Goal: Task Accomplishment & Management: Complete application form

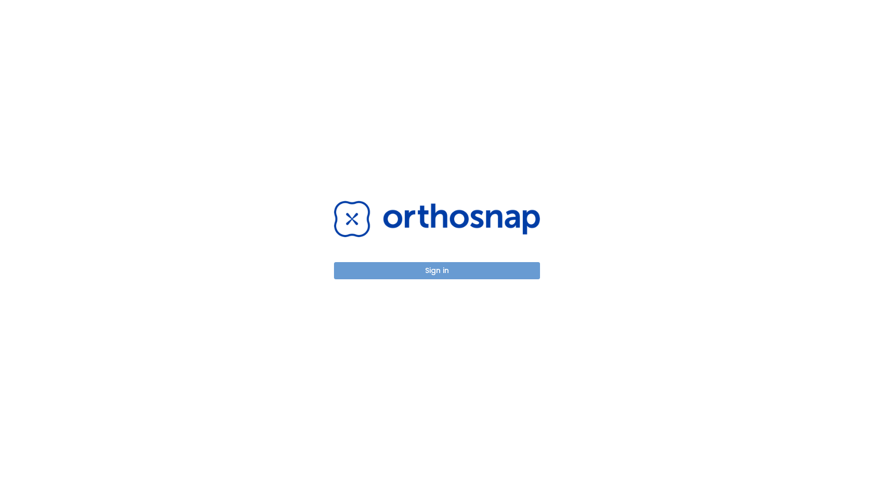
click at [454, 278] on button "Sign in" at bounding box center [437, 270] width 206 height 17
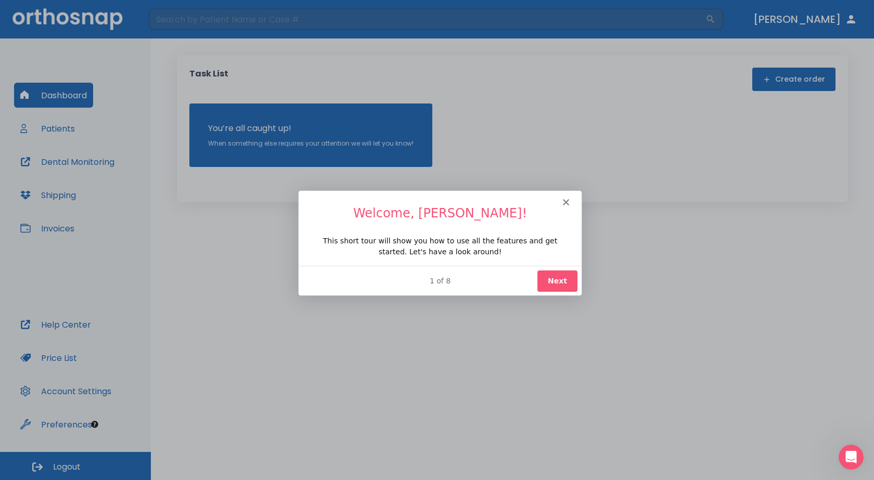
click at [555, 284] on button "Next" at bounding box center [557, 280] width 40 height 21
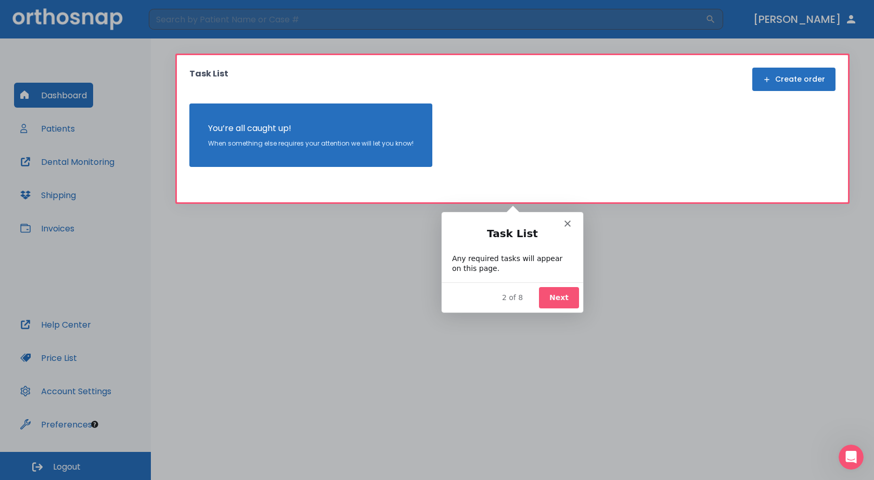
click at [789, 73] on div "Product tour overlay" at bounding box center [437, 240] width 874 height 480
click at [569, 220] on polygon "Close" at bounding box center [567, 223] width 6 height 6
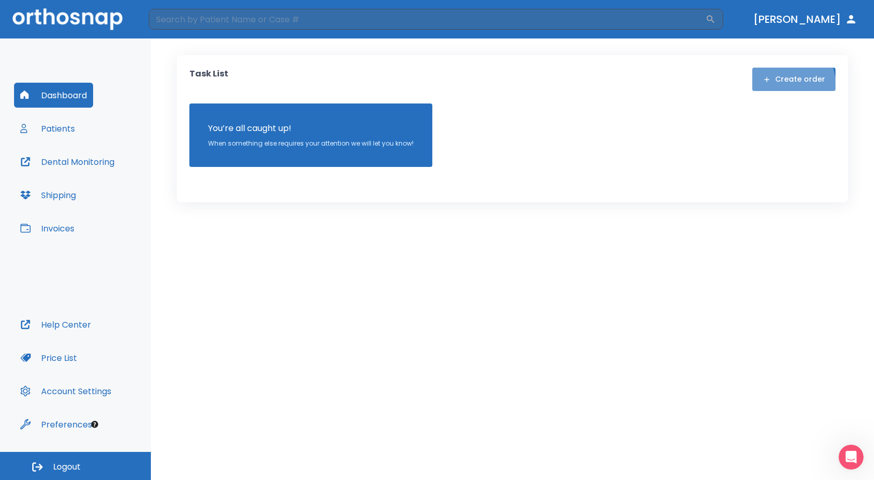
click at [779, 86] on button "Create order" at bounding box center [793, 79] width 83 height 23
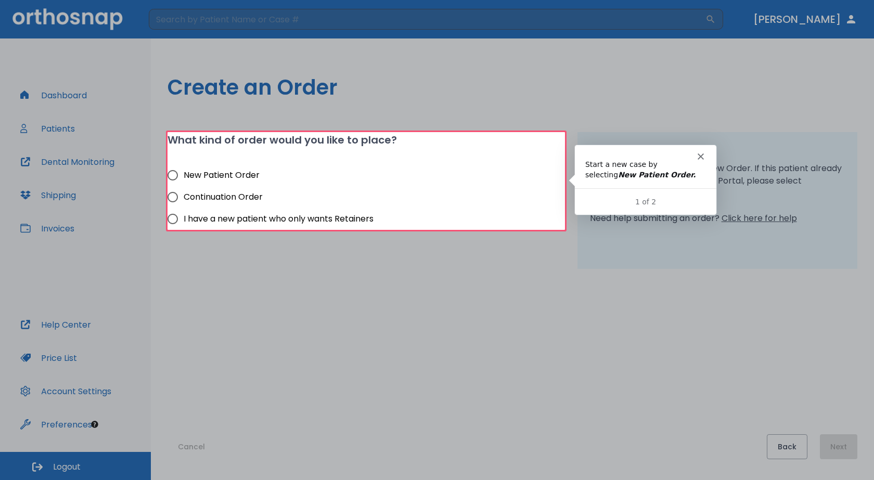
click at [171, 173] on input "New Patient Order" at bounding box center [173, 175] width 22 height 22
radio input "true"
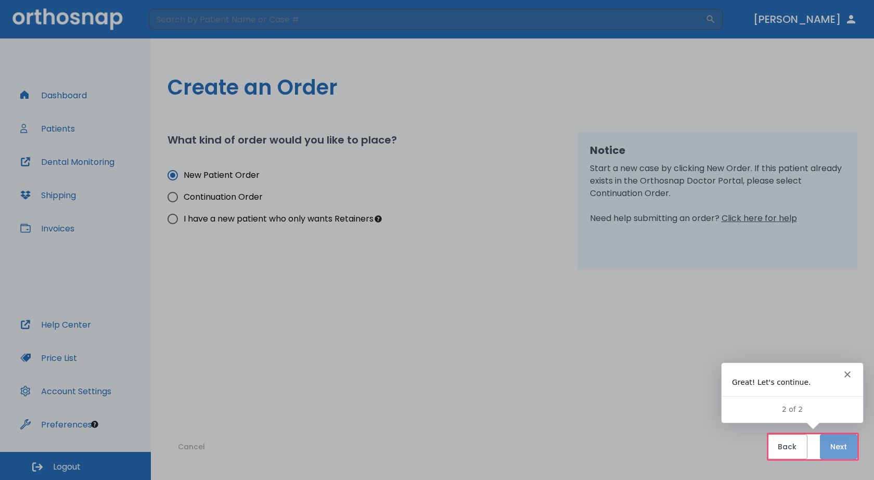
click at [836, 447] on button "Next" at bounding box center [838, 446] width 37 height 25
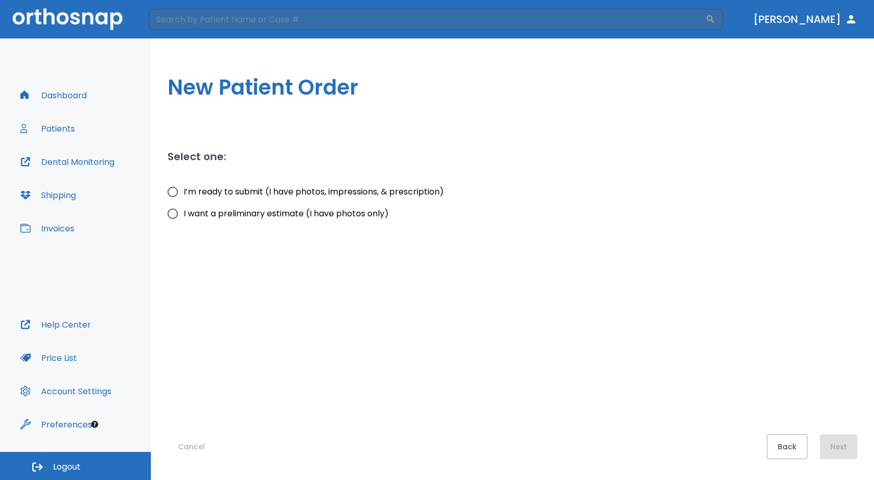
click at [169, 193] on input "I’m ready to submit (I have photos, impressions, & prescription)" at bounding box center [173, 192] width 22 height 22
radio input "true"
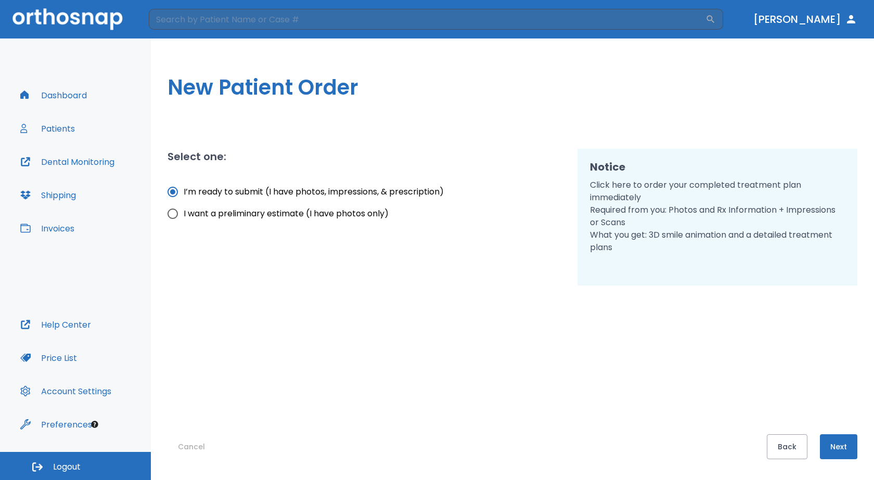
click at [850, 449] on button "Next" at bounding box center [838, 446] width 37 height 25
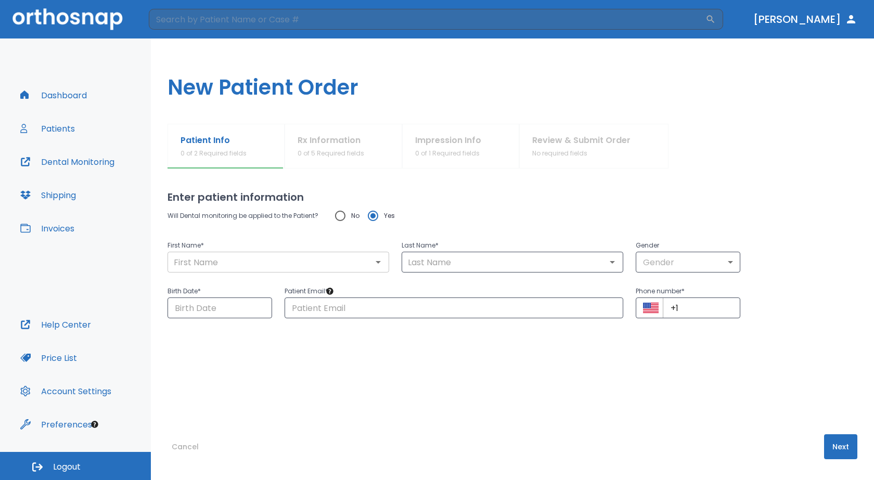
click at [344, 265] on input "text" at bounding box center [278, 262] width 215 height 15
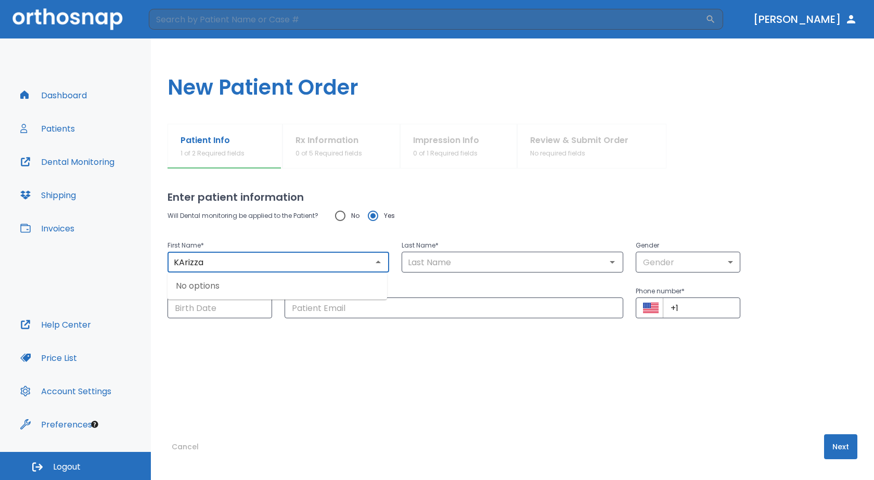
click at [184, 264] on input "KArizza" at bounding box center [278, 262] width 215 height 15
click at [612, 264] on icon "Open" at bounding box center [612, 262] width 12 height 12
type input "Karizza"
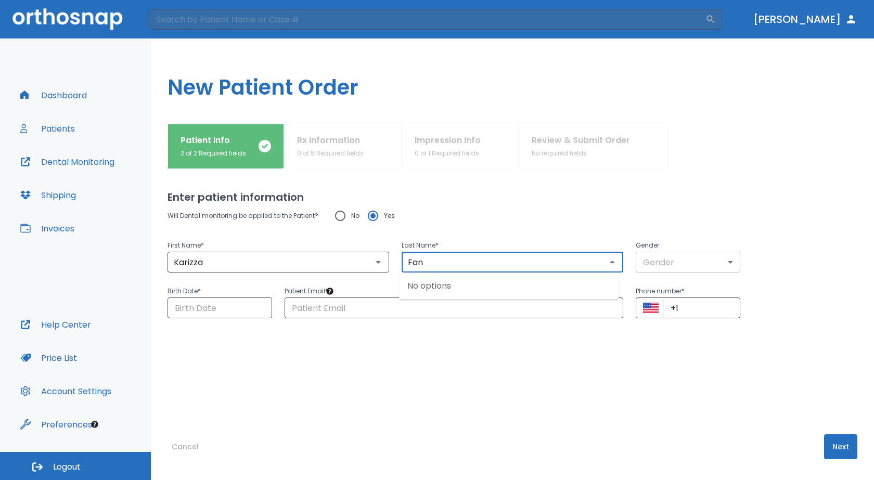
type input "Fan"
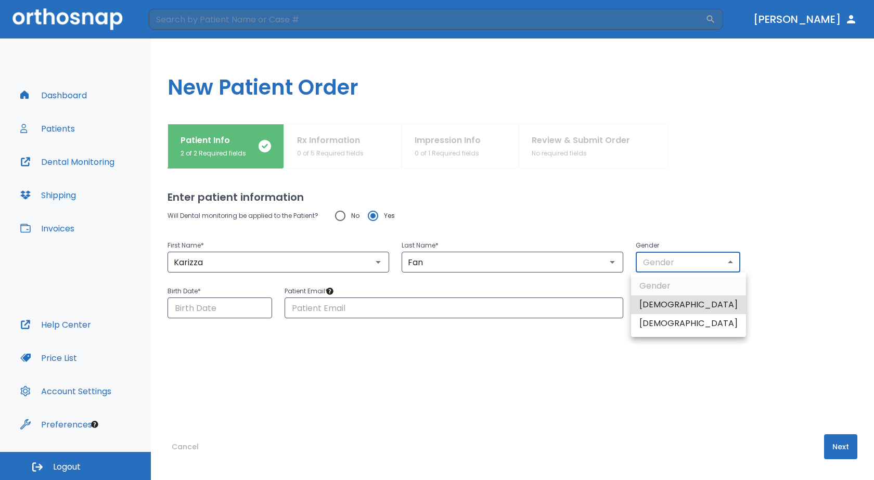
click at [729, 263] on body "​ [PERSON_NAME] Dashboard Patients Dental Monitoring Shipping Invoices Help Cen…" at bounding box center [437, 240] width 874 height 480
click at [715, 324] on li "[DEMOGRAPHIC_DATA]" at bounding box center [688, 323] width 115 height 19
type input "0"
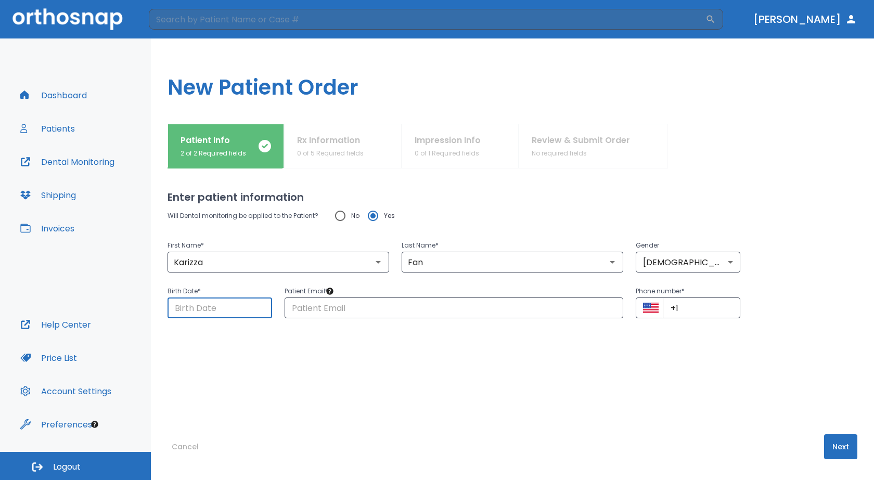
click at [206, 316] on input "Choose date" at bounding box center [220, 308] width 105 height 21
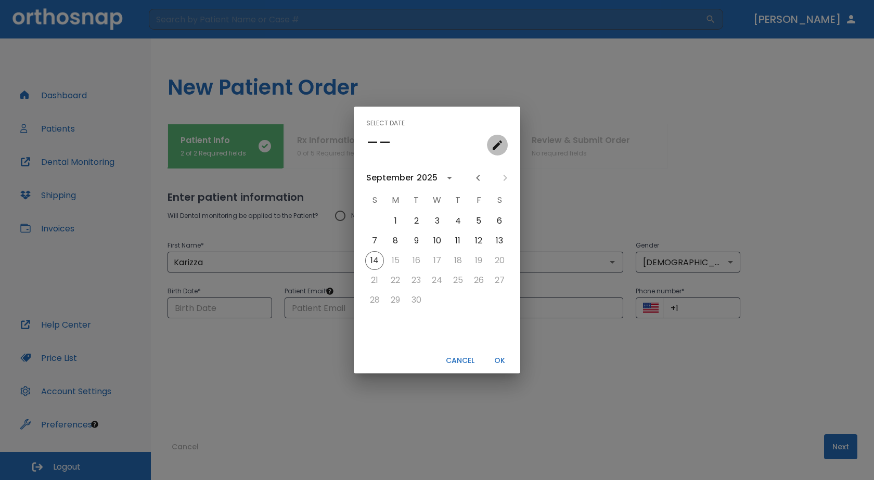
click at [501, 146] on icon "calendar view is open, go to text input view" at bounding box center [497, 145] width 12 height 12
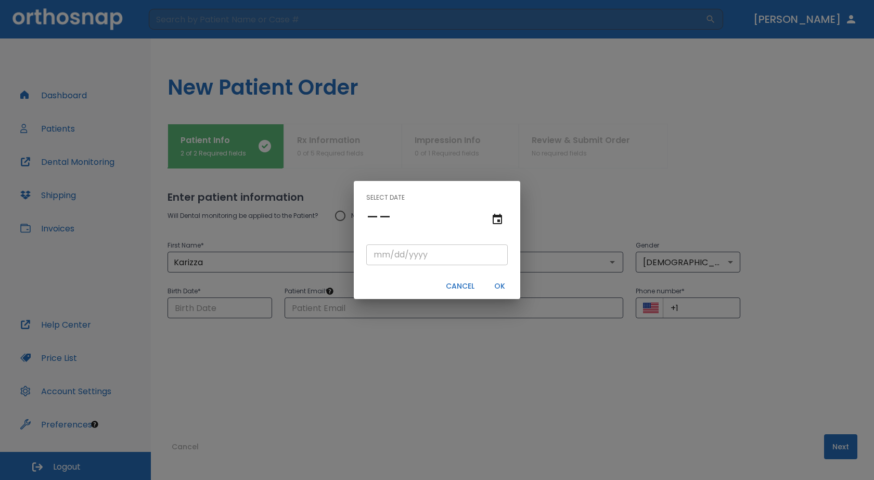
click at [381, 258] on input "tel" at bounding box center [437, 255] width 142 height 21
click at [394, 253] on input "05/" at bounding box center [437, 255] width 142 height 21
type input "05/17/"
type input "05/17/0001"
type input "05/17/1"
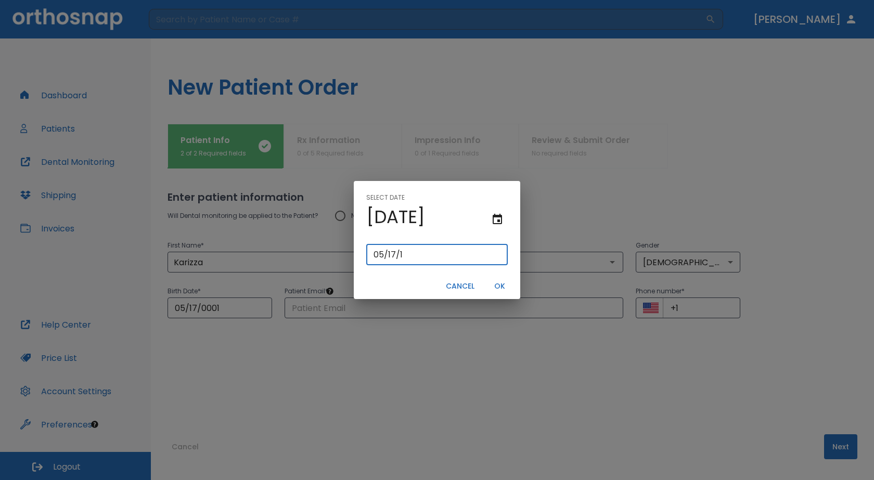
type input "05/17/0019"
type input "[DATE]"
type input "05/17/0199"
type input "05/17/199"
type input "[DATE]"
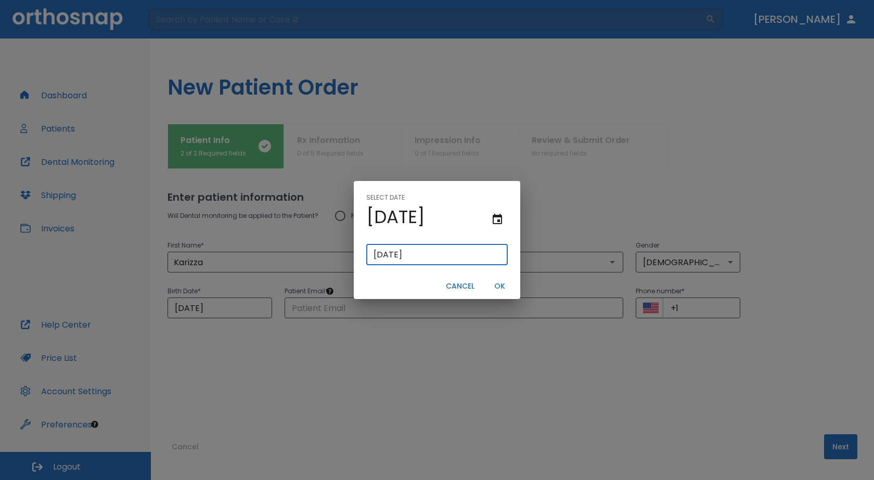
type input "[DATE]"
click at [497, 287] on button "OK" at bounding box center [499, 286] width 33 height 17
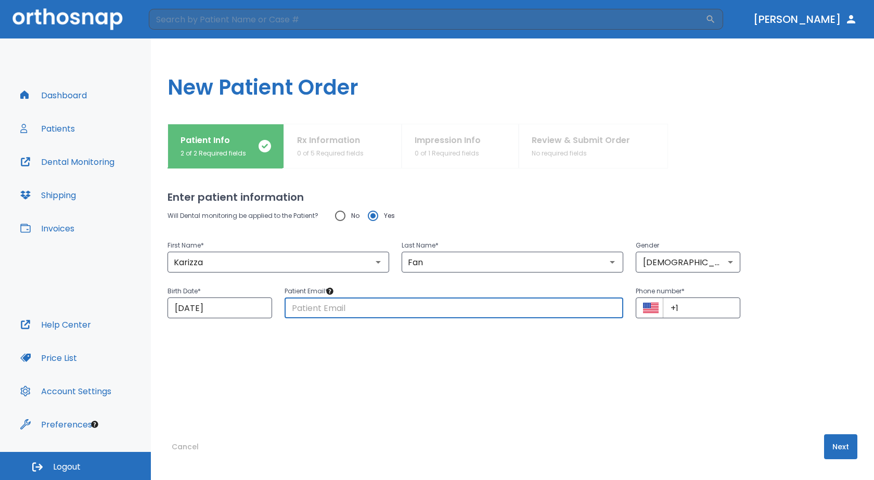
click at [420, 306] on input "text" at bounding box center [454, 308] width 339 height 21
click at [393, 313] on input "text" at bounding box center [454, 308] width 339 height 21
type input "[EMAIL_ADDRESS][DOMAIN_NAME]"
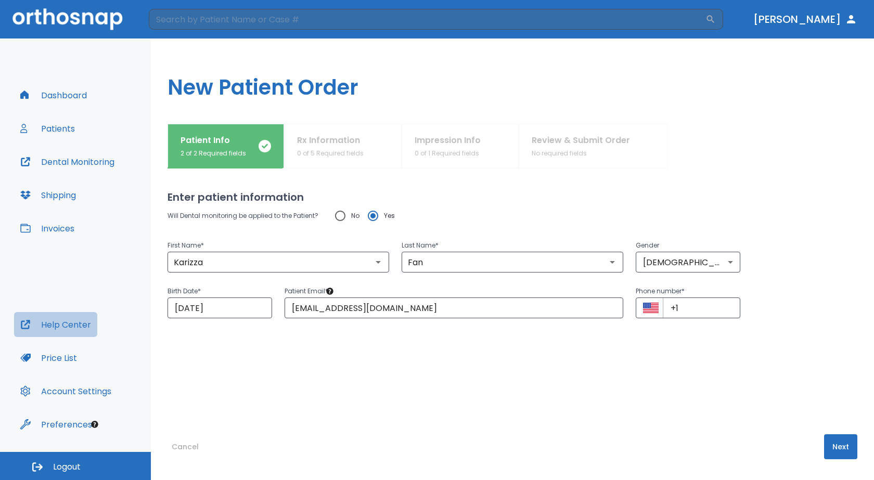
click at [67, 322] on button "Help Center" at bounding box center [55, 324] width 83 height 25
click at [686, 306] on input "+1" at bounding box center [702, 308] width 78 height 21
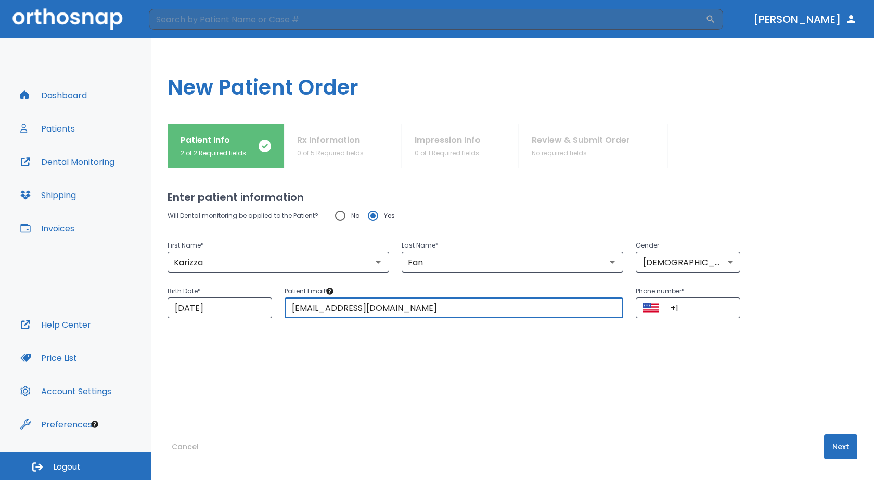
drag, startPoint x: 488, startPoint y: 314, endPoint x: 148, endPoint y: 305, distance: 339.9
click at [148, 305] on div "Dashboard Patients Dental Monitoring Shipping Invoices Help Center Price List A…" at bounding box center [437, 260] width 874 height 442
click at [336, 311] on input "karizzafan @[DOMAIN_NAME]" at bounding box center [454, 308] width 339 height 21
type input "[EMAIL_ADDRESS][DOMAIN_NAME]"
click at [685, 309] on input "+1" at bounding box center [702, 308] width 78 height 21
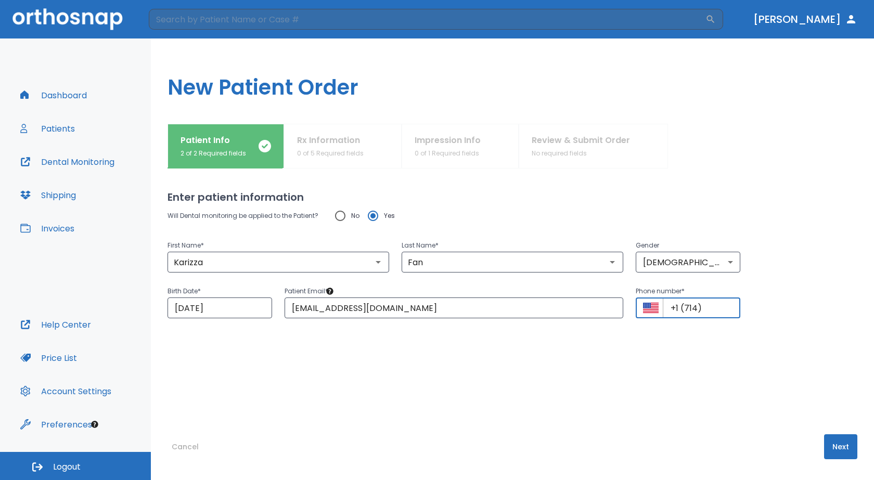
click at [722, 312] on input "+1 (714)" at bounding box center [702, 308] width 78 height 21
click at [718, 310] on input "+1 (714) 851" at bounding box center [702, 308] width 78 height 21
type input "[PHONE_NUMBER]"
click at [838, 455] on button "Next" at bounding box center [840, 446] width 33 height 25
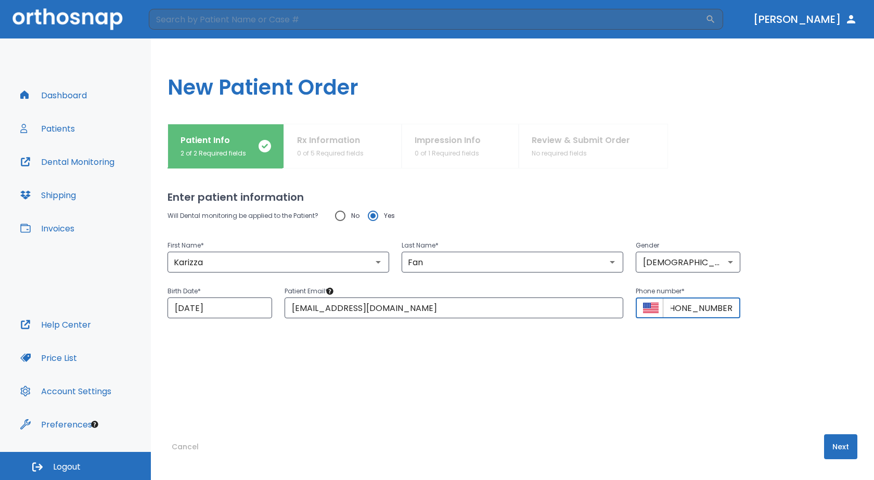
scroll to position [0, 0]
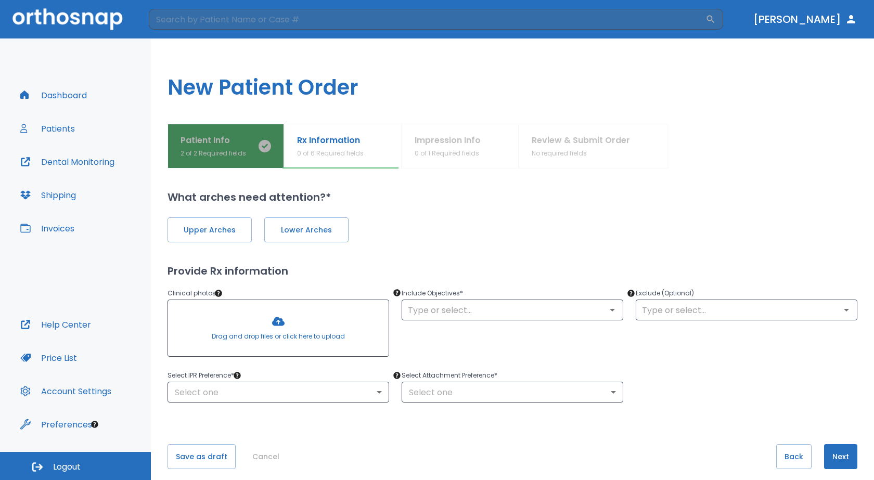
click at [265, 148] on icon "button" at bounding box center [265, 146] width 12 height 12
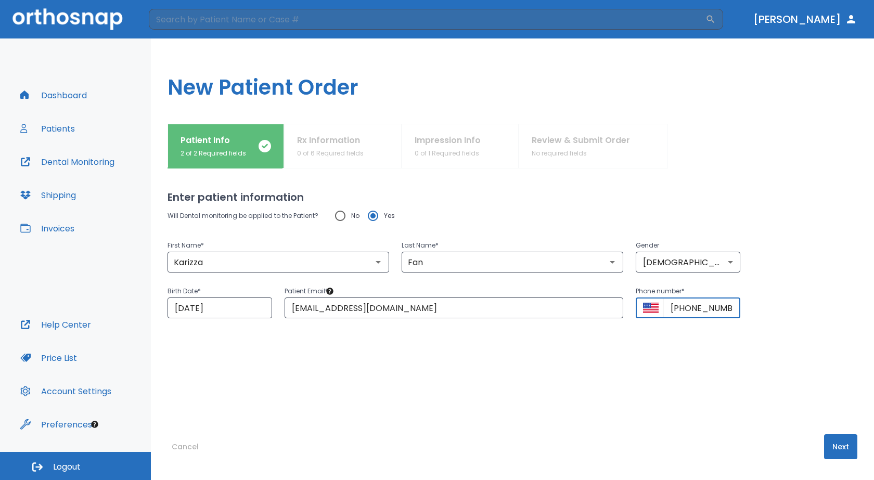
drag, startPoint x: 730, startPoint y: 310, endPoint x: 655, endPoint y: 309, distance: 75.4
click at [655, 309] on div "​ [PHONE_NUMBER] ​" at bounding box center [688, 308] width 105 height 21
click at [729, 308] on input "[PHONE_NUMBER]" at bounding box center [702, 308] width 78 height 21
type input "+"
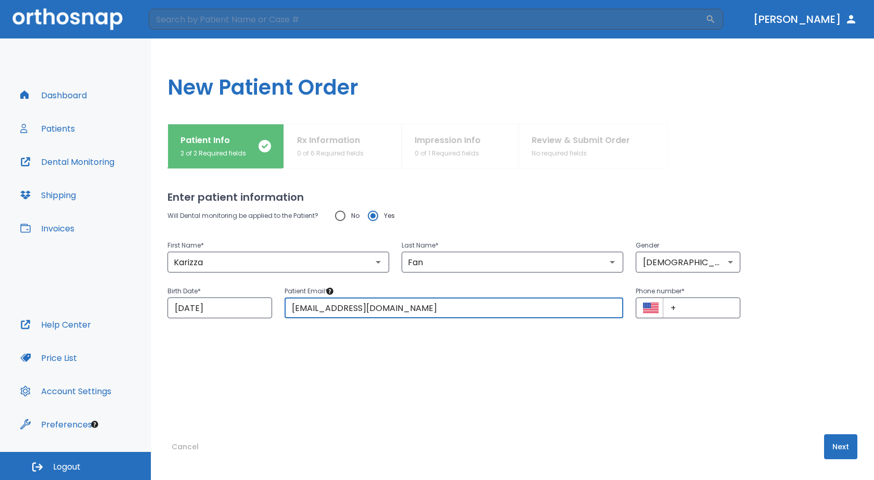
click at [453, 316] on input "[EMAIL_ADDRESS][DOMAIN_NAME]" at bounding box center [454, 308] width 339 height 21
type input "k"
click at [825, 444] on button "Next" at bounding box center [840, 446] width 33 height 25
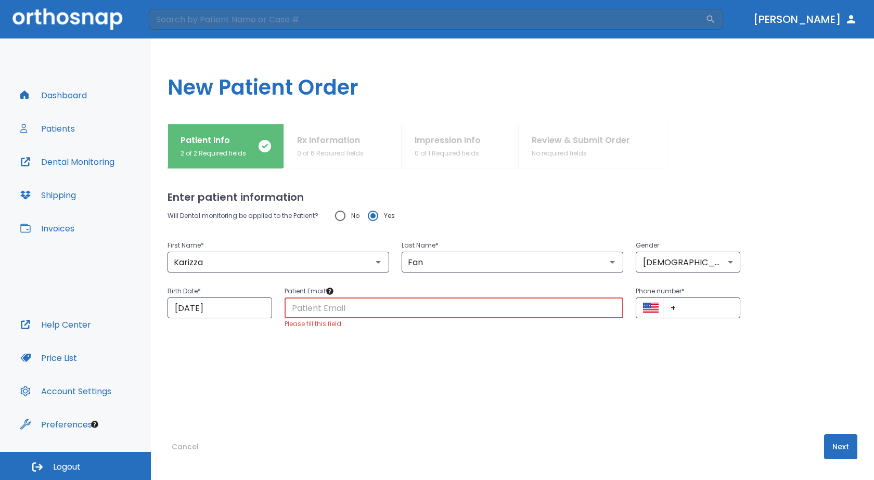
click at [391, 306] on input "text" at bounding box center [454, 308] width 339 height 21
type input "[EMAIL_ADDRESS][DOMAIN_NAME]"
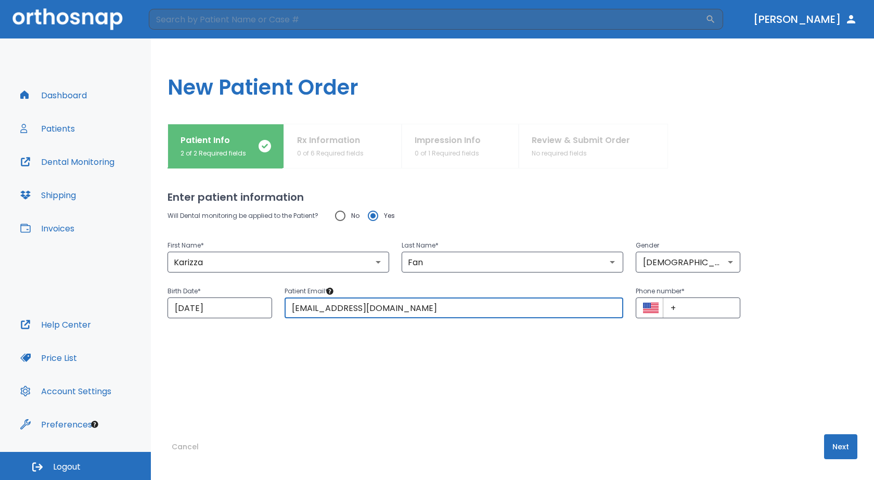
click at [839, 447] on button "Next" at bounding box center [840, 446] width 33 height 25
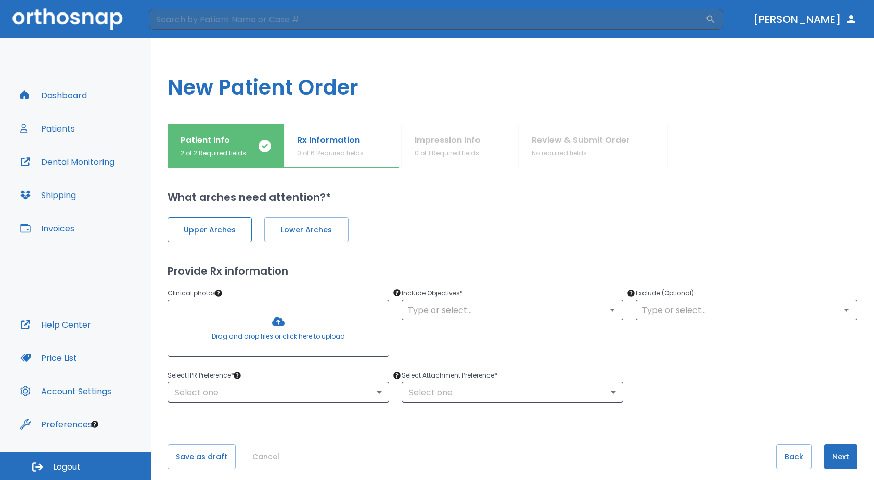
click at [238, 239] on button "Upper Arches" at bounding box center [210, 229] width 84 height 25
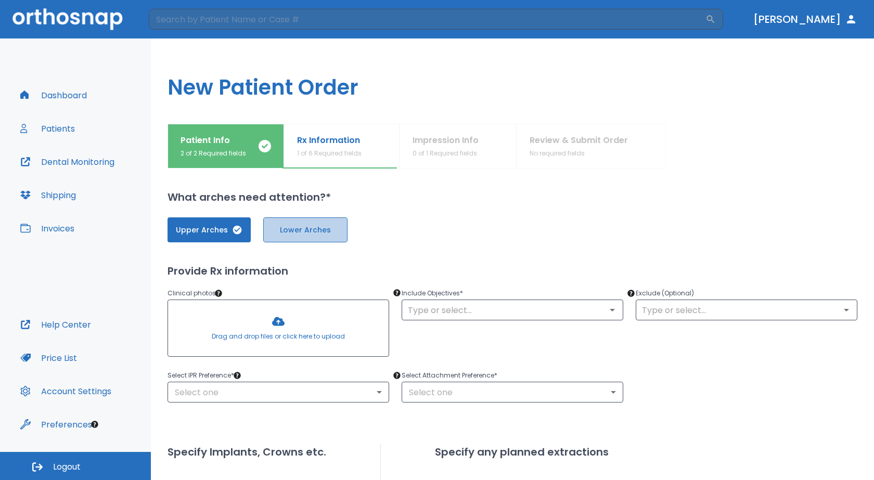
click at [299, 238] on button "Lower Arches" at bounding box center [305, 229] width 84 height 25
click at [611, 310] on icon "Open" at bounding box center [612, 310] width 12 height 12
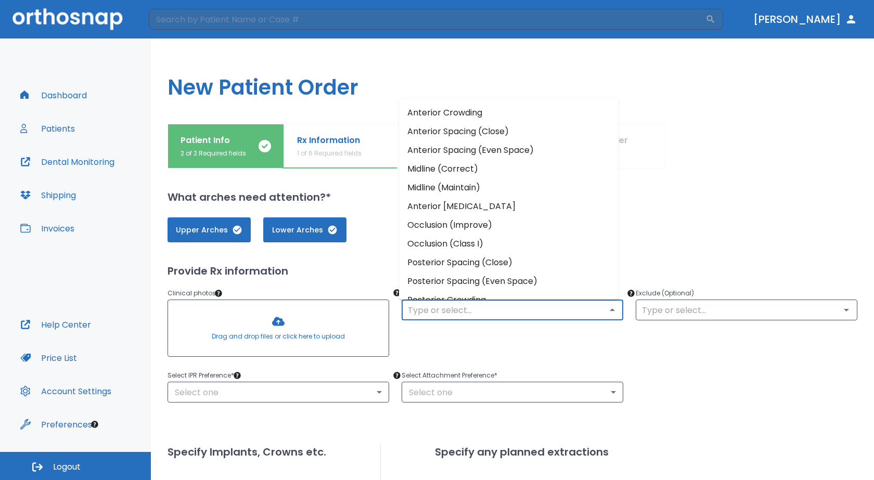
click at [473, 111] on li "Anterior Crowding" at bounding box center [509, 113] width 220 height 19
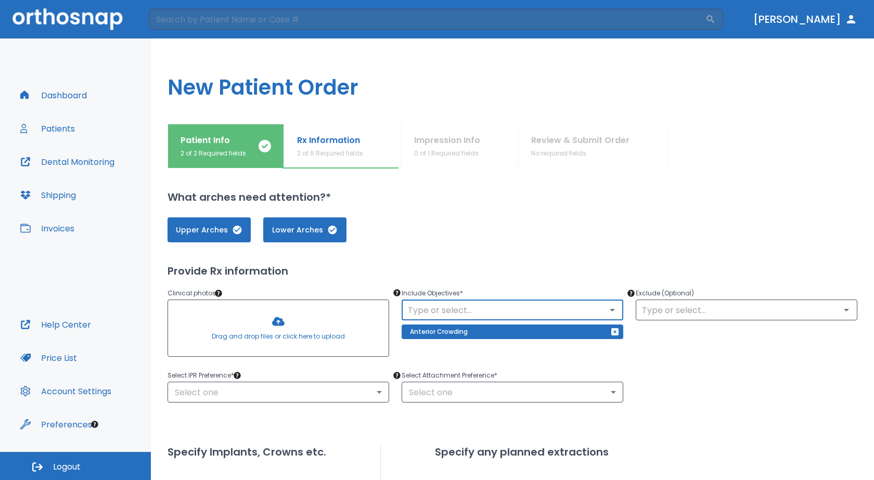
click at [614, 331] on icon "button" at bounding box center [615, 332] width 8 height 8
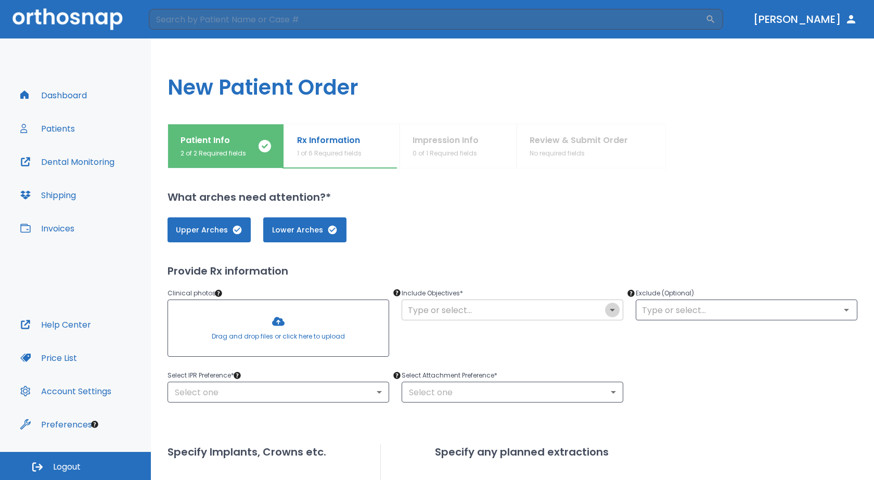
click at [608, 306] on icon "Open" at bounding box center [612, 310] width 12 height 12
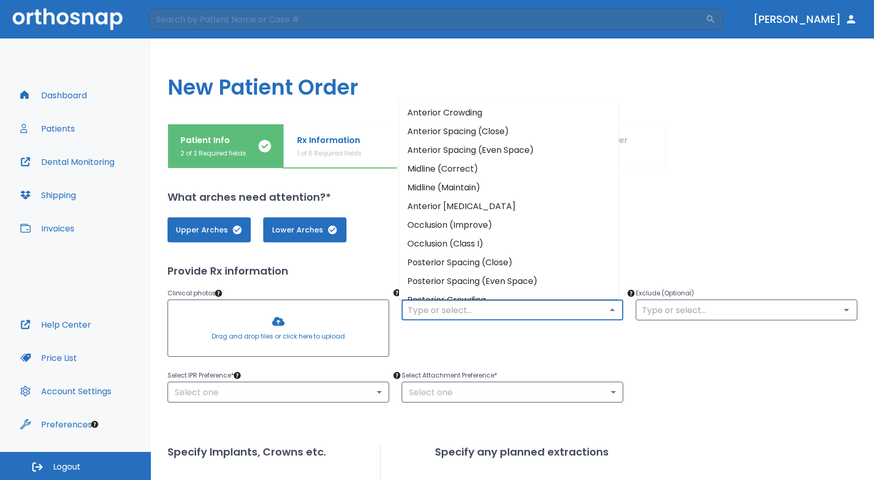
click at [479, 265] on li "Posterior Spacing (Close)" at bounding box center [509, 262] width 220 height 19
click at [512, 312] on input "text" at bounding box center [512, 310] width 215 height 15
click at [448, 316] on input "text" at bounding box center [512, 310] width 215 height 15
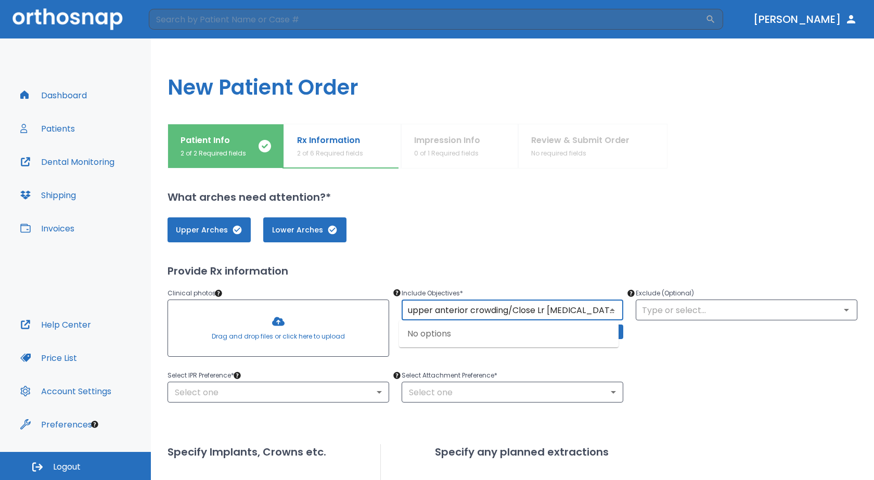
click at [542, 309] on input "upper anterior crowding/Close Lr [MEDICAL_DATA] space" at bounding box center [512, 310] width 215 height 15
type input "upper anterior crowding/Close LR [MEDICAL_DATA] space"
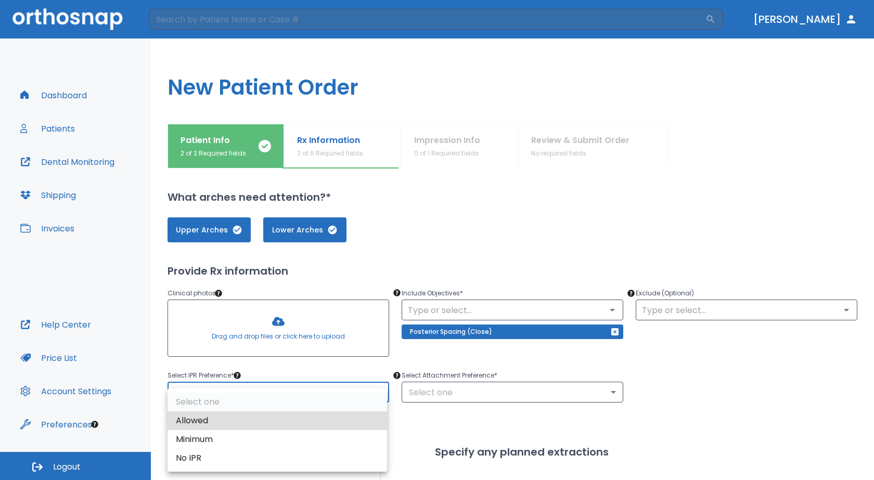
click at [247, 393] on body "​ [PERSON_NAME] Dashboard Patients Dental Monitoring Shipping Invoices Help Cen…" at bounding box center [437, 240] width 874 height 480
click at [301, 418] on li "Allowed" at bounding box center [278, 421] width 220 height 19
type input "1"
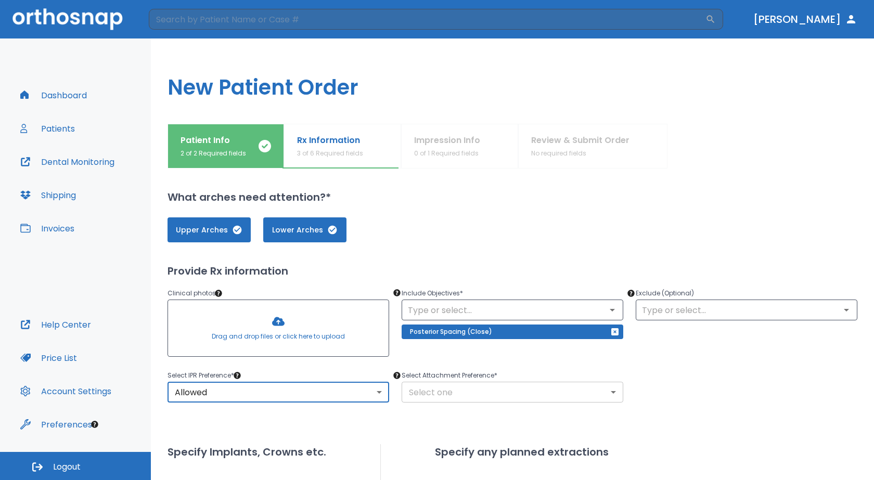
click at [611, 393] on body "​ [PERSON_NAME] Dashboard Patients Dental Monitoring Shipping Invoices Help Cen…" at bounding box center [437, 240] width 874 height 480
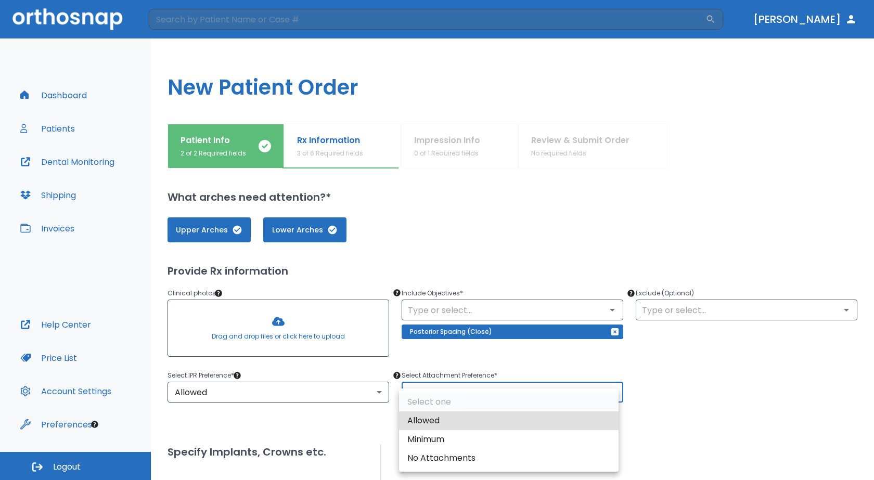
click at [453, 421] on li "Allowed" at bounding box center [509, 421] width 220 height 19
type input "1"
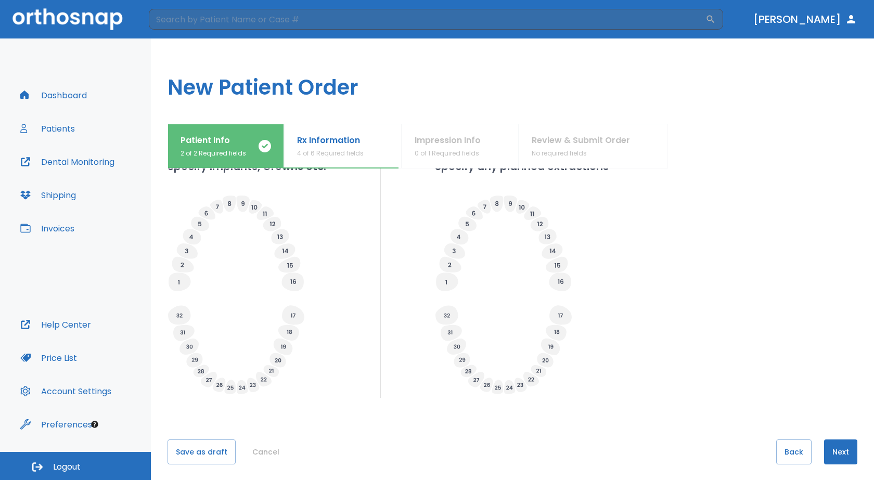
scroll to position [291, 0]
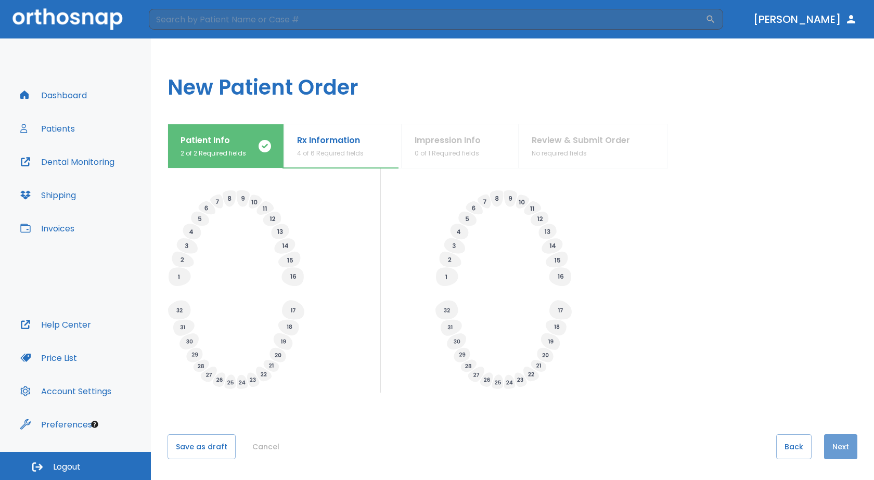
click at [833, 447] on button "Next" at bounding box center [840, 446] width 33 height 25
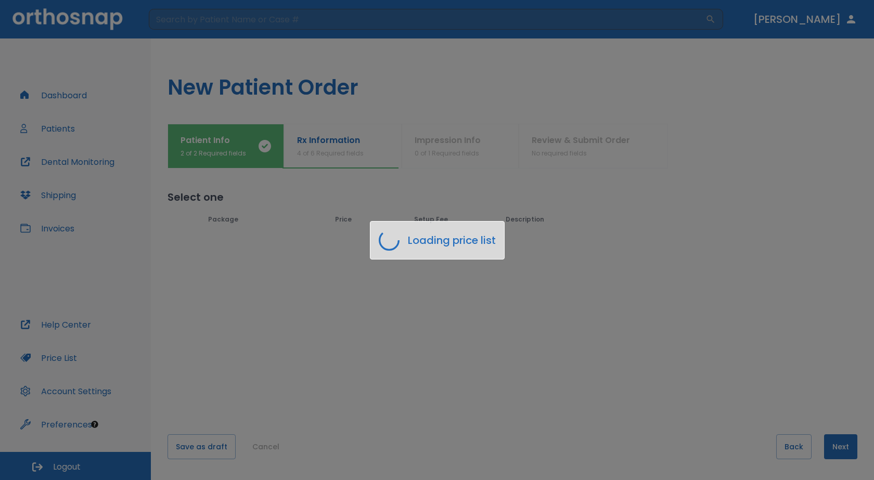
scroll to position [0, 0]
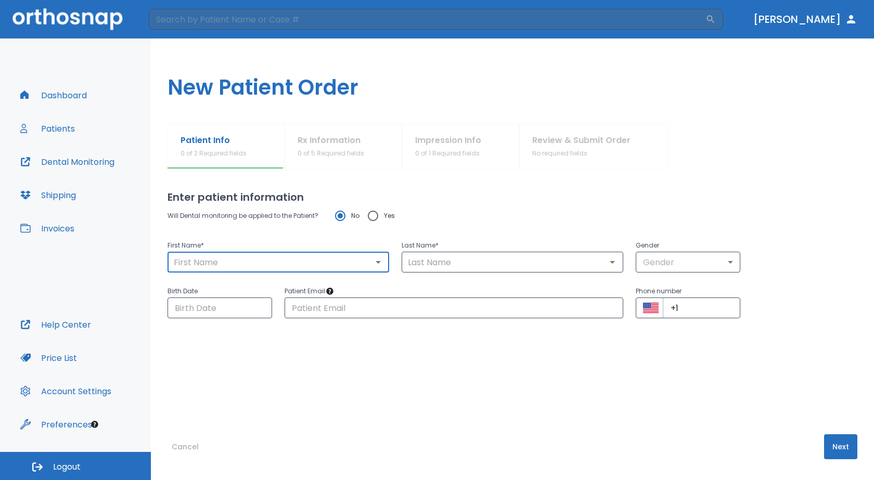
click at [252, 261] on input "text" at bounding box center [278, 262] width 215 height 15
type input "Karizza"
click at [485, 261] on input "text" at bounding box center [512, 262] width 215 height 15
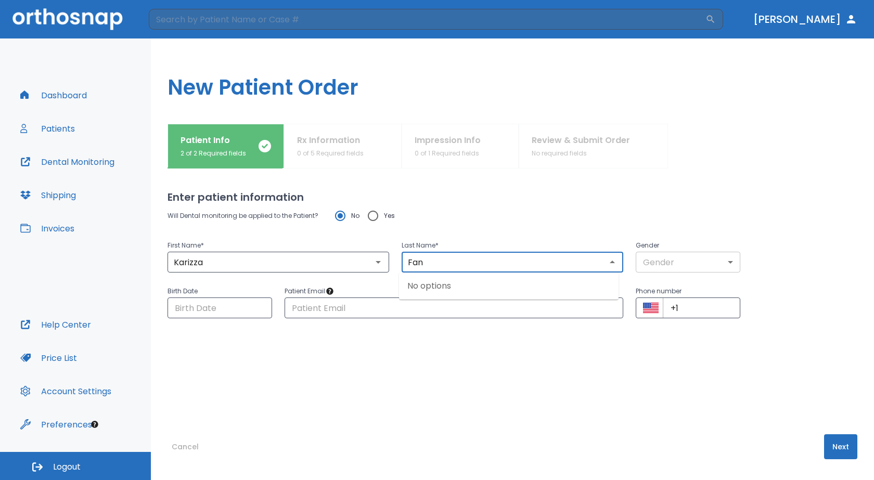
type input "Fan"
click at [717, 262] on body "​ [PERSON_NAME] Dashboard Patients Dental Monitoring Shipping Invoices Help Cen…" at bounding box center [437, 240] width 874 height 480
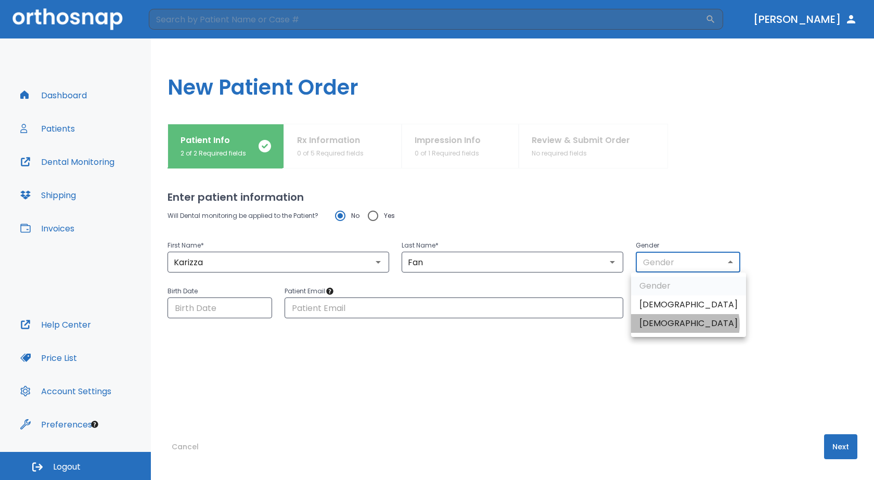
click at [685, 325] on li "[DEMOGRAPHIC_DATA]" at bounding box center [688, 323] width 115 height 19
type input "0"
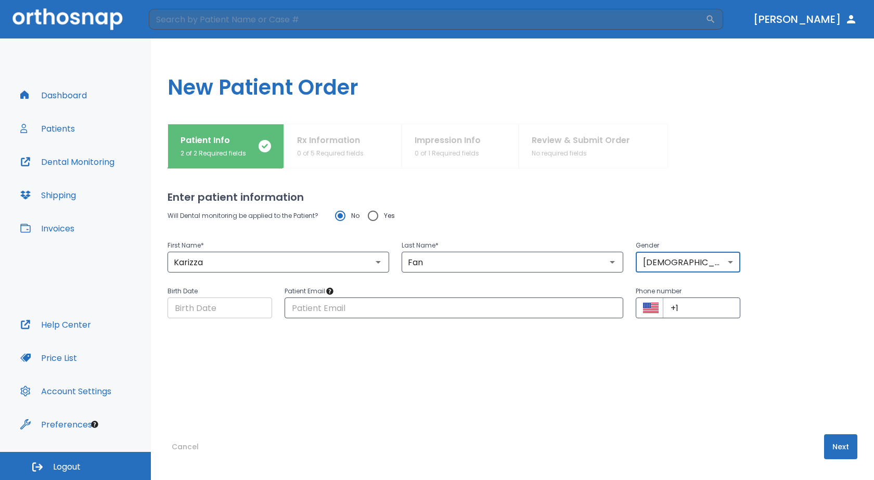
click at [227, 312] on input "Choose date" at bounding box center [220, 308] width 105 height 21
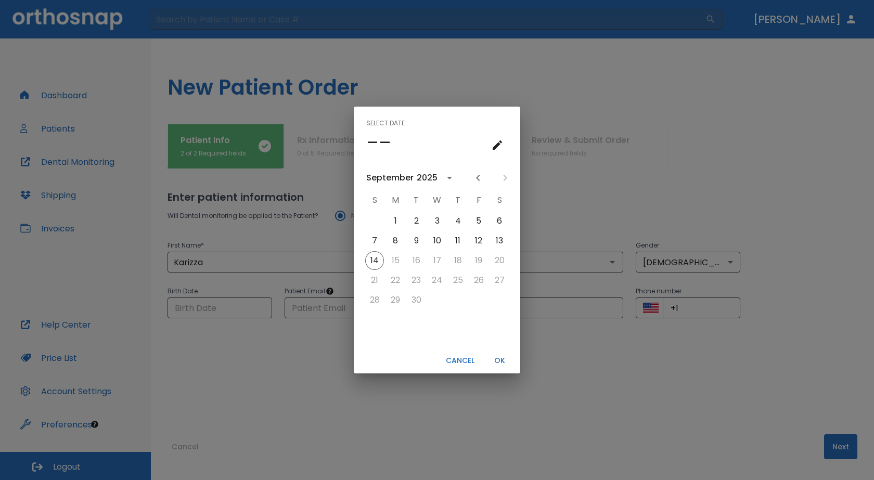
click at [240, 314] on div "Select date –– [DATE] S M T W T F S 1 2 3 4 5 6 7 8 9 10 11 12 13 14 15 16 17 1…" at bounding box center [437, 240] width 874 height 480
type input "[DATE]"
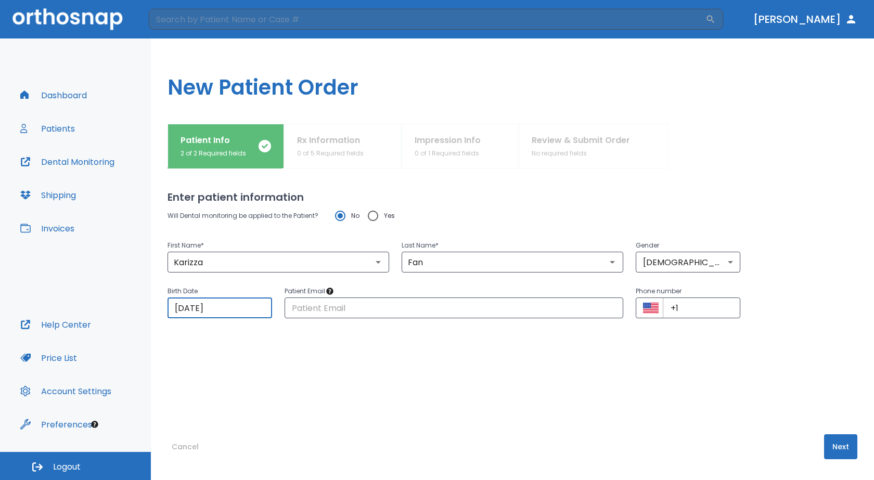
click at [238, 309] on input "[DATE]" at bounding box center [220, 308] width 105 height 21
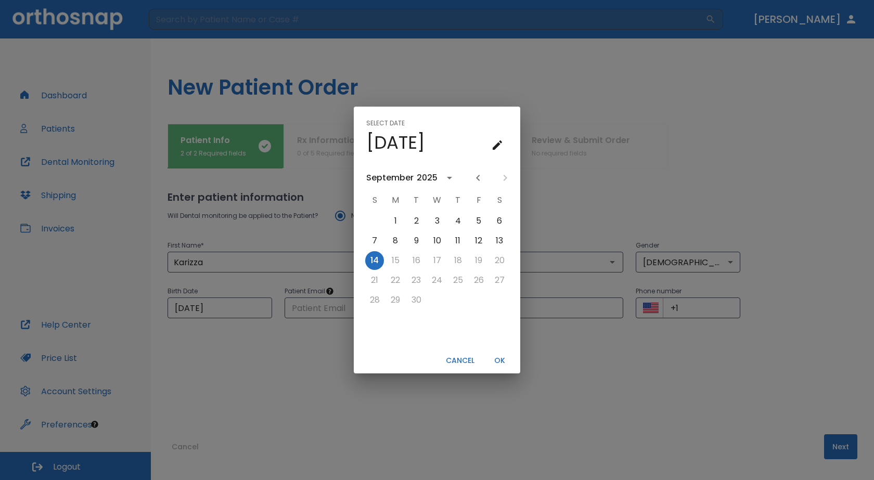
click at [474, 361] on button "Cancel" at bounding box center [460, 360] width 37 height 17
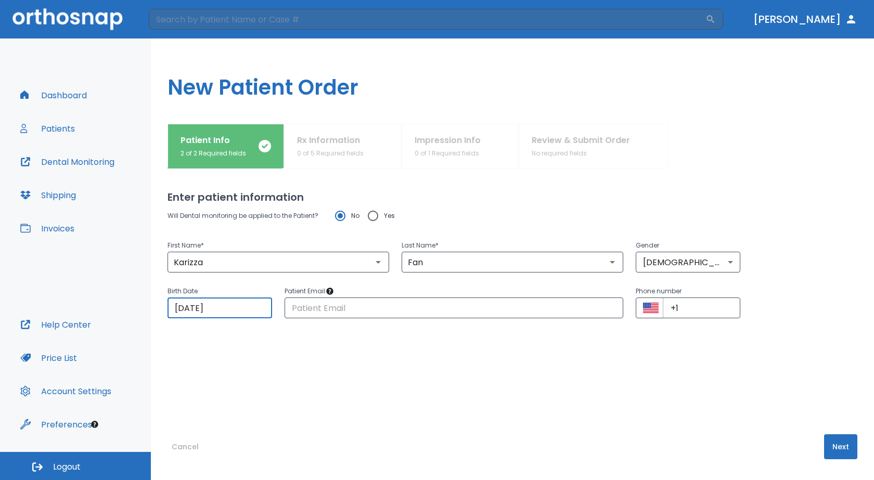
click at [184, 307] on input "[DATE]" at bounding box center [220, 308] width 105 height 21
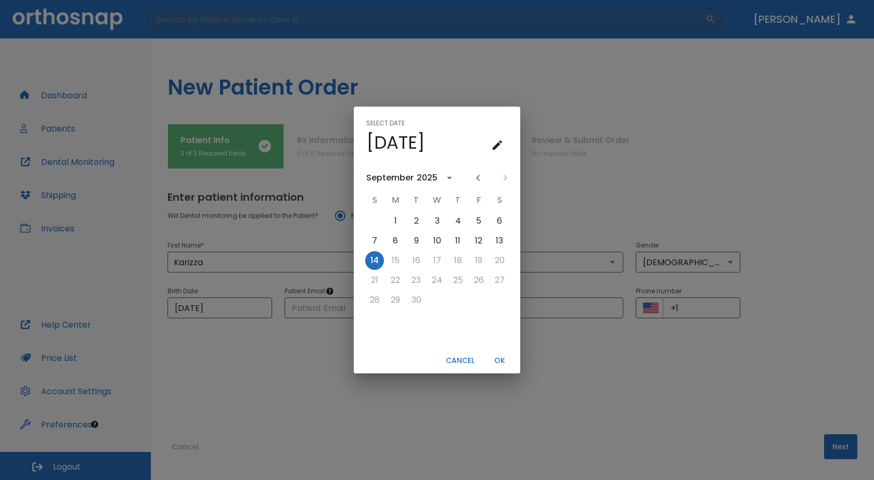
click at [493, 146] on icon "calendar view is open, go to text input view" at bounding box center [497, 145] width 12 height 12
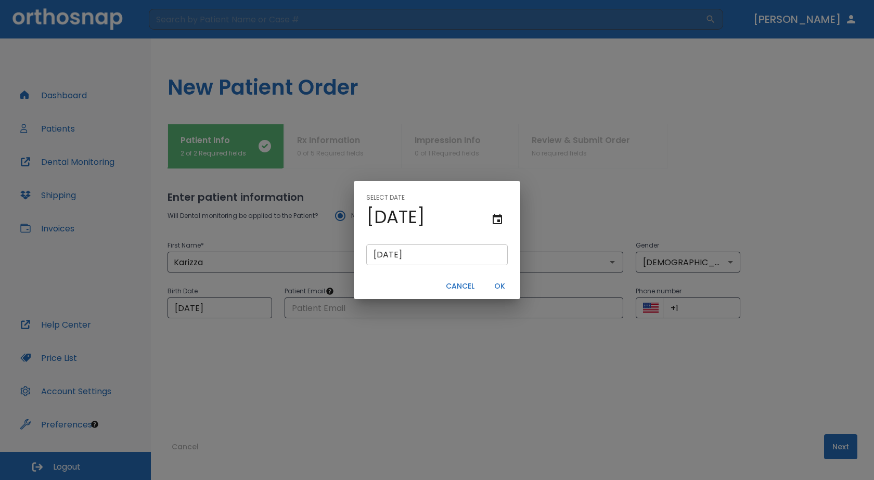
click at [384, 256] on input "[DATE]" at bounding box center [437, 255] width 142 height 21
type input "0/14/2025"
type input "[DATE]"
click at [395, 254] on input "[DATE]" at bounding box center [437, 255] width 142 height 21
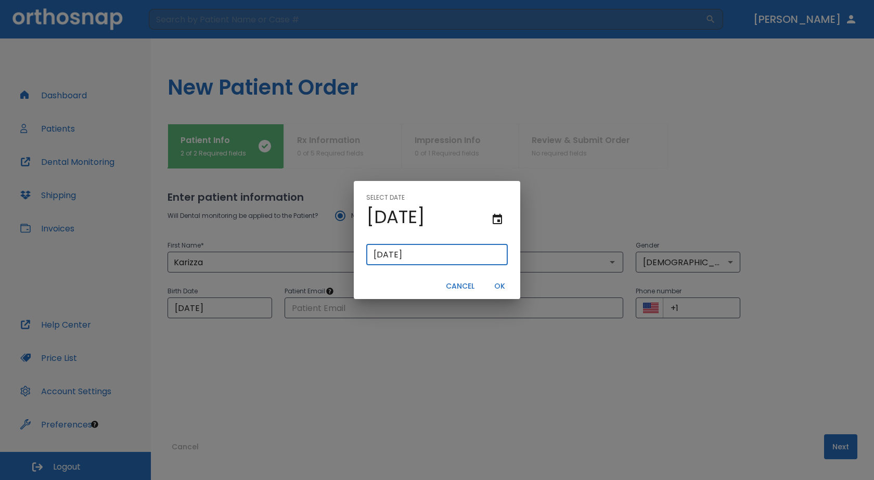
type input "[DATE]"
drag, startPoint x: 422, startPoint y: 255, endPoint x: 409, endPoint y: 254, distance: 13.5
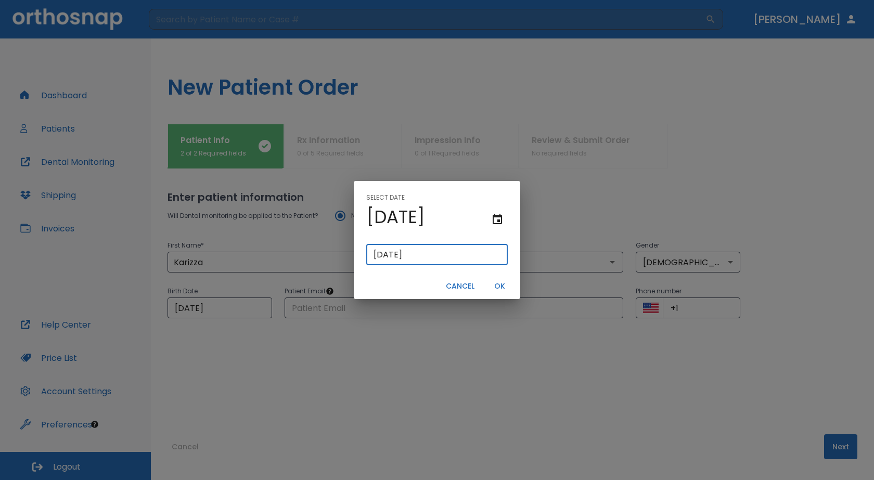
click at [409, 254] on input "[DATE]" at bounding box center [437, 255] width 142 height 21
type input "05/17/0020"
type input "[DATE]"
type input "05/17/0002"
type input "05/17/2"
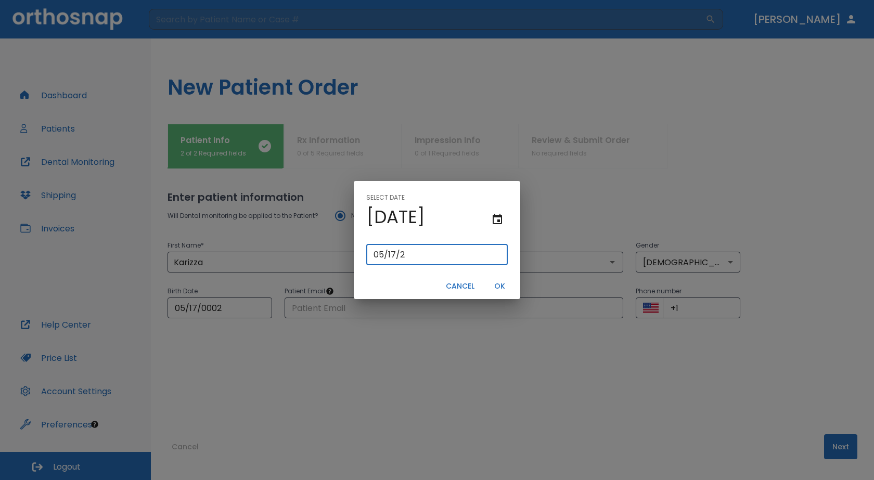
type input "05/17/0021"
type input "[DATE]"
type input "05/17/0219"
type input "05/17/219"
type input "[DATE]"
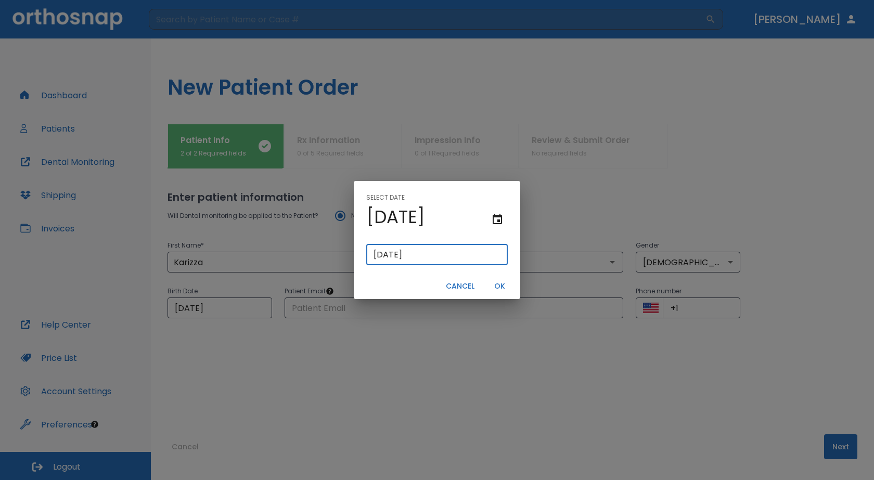
type input "[DATE]"
type input "05/17/0219"
type input "[DATE]"
type input "05/17/0002"
type input "0"
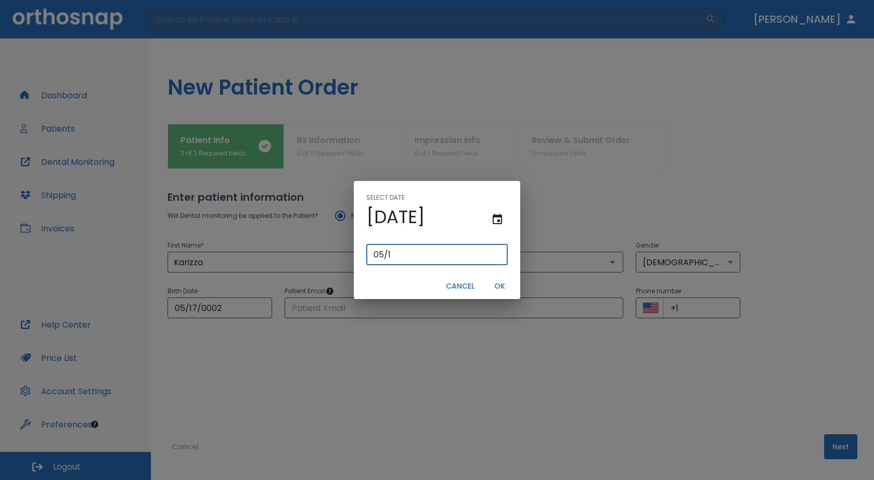
type input "05/17/"
type input "05/17/0001"
type input "05/17/1"
type input "05/17/0019"
type input "[DATE]"
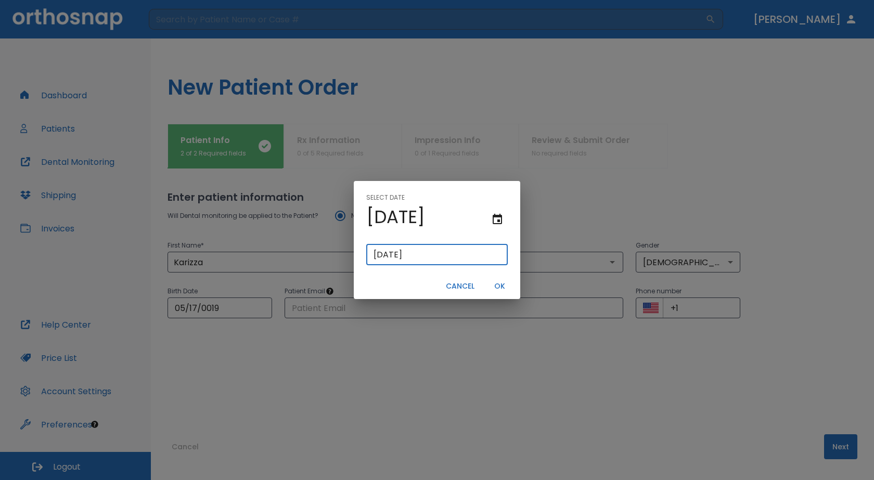
type input "05/17/0199"
type input "05/17/199"
type input "[DATE]"
click at [501, 287] on button "OK" at bounding box center [499, 286] width 33 height 17
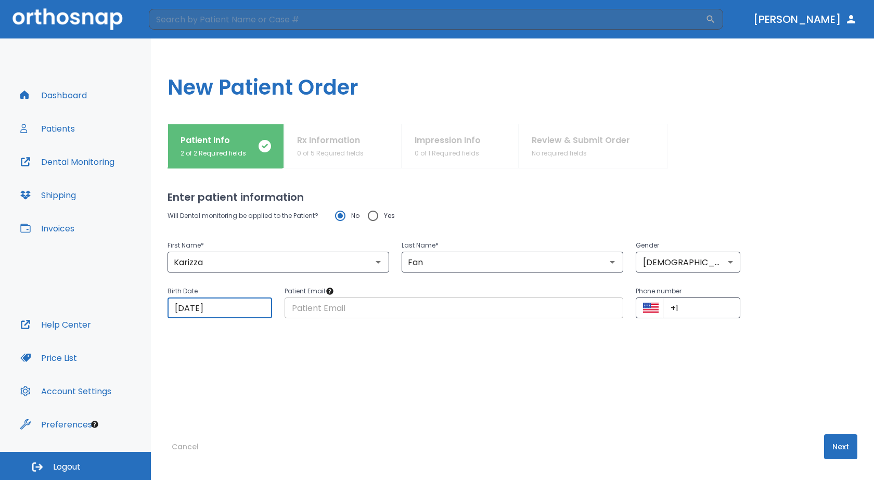
click at [367, 311] on input "text" at bounding box center [454, 308] width 339 height 21
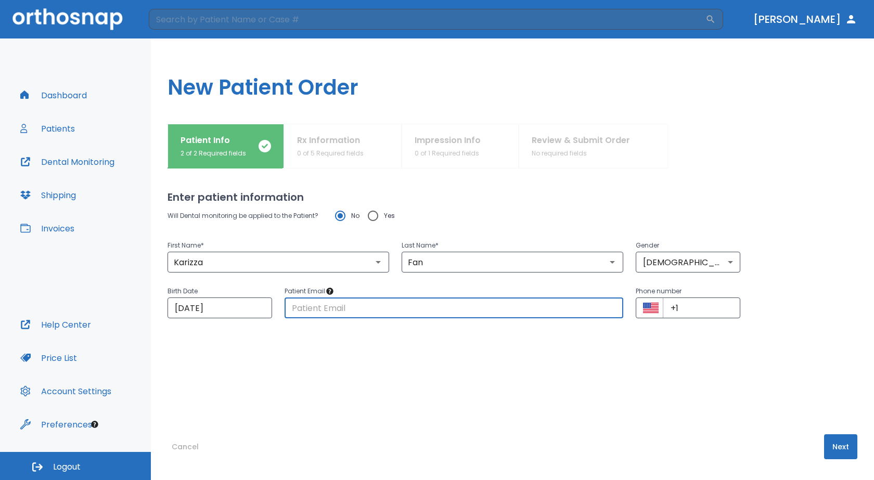
type input "[EMAIL_ADDRESS][DOMAIN_NAME]"
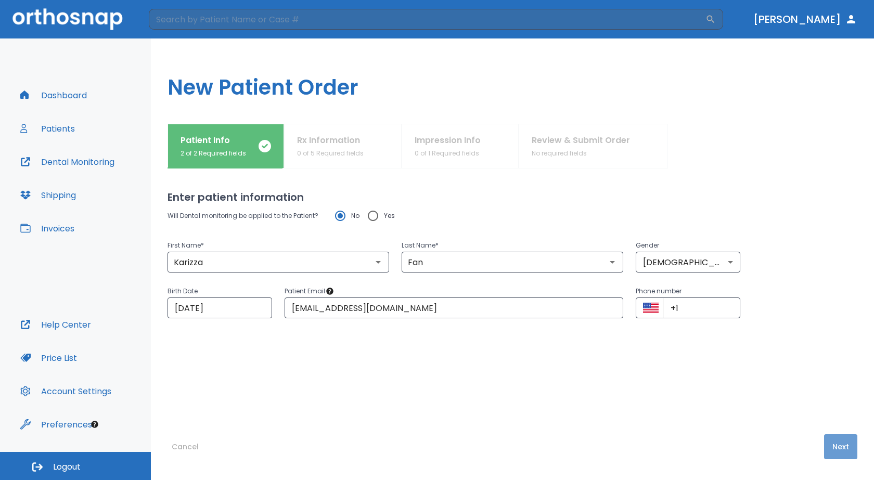
click at [839, 450] on button "Next" at bounding box center [840, 446] width 33 height 25
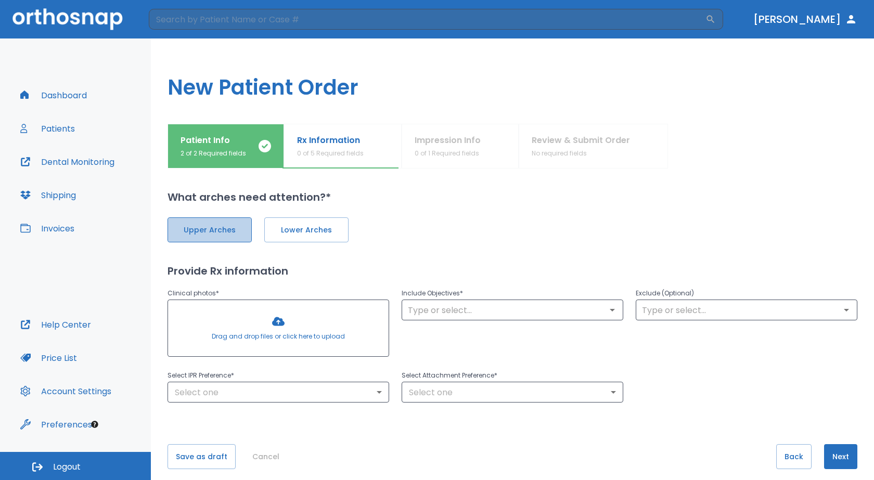
click at [238, 233] on span "Upper Arches" at bounding box center [209, 230] width 62 height 11
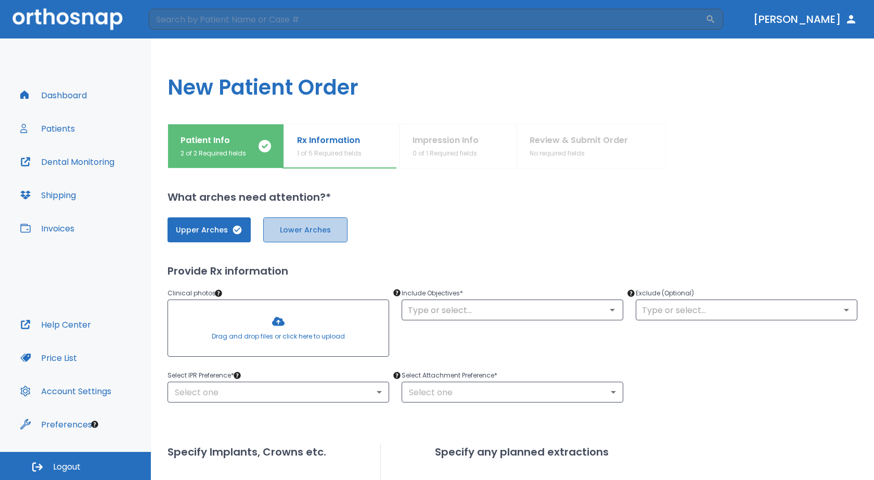
click at [304, 236] on button "Lower Arches" at bounding box center [305, 229] width 84 height 25
click at [562, 317] on input "text" at bounding box center [512, 310] width 215 height 15
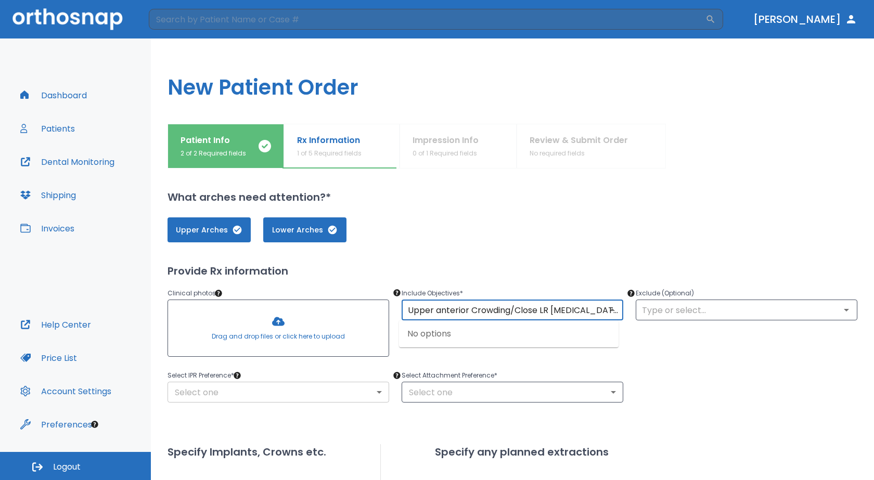
type input "Upper anterior Crowding/Close LR [MEDICAL_DATA] space"
click at [203, 396] on body "​ [PERSON_NAME] Dashboard Patients Dental Monitoring Shipping Invoices Help Cen…" at bounding box center [437, 240] width 874 height 480
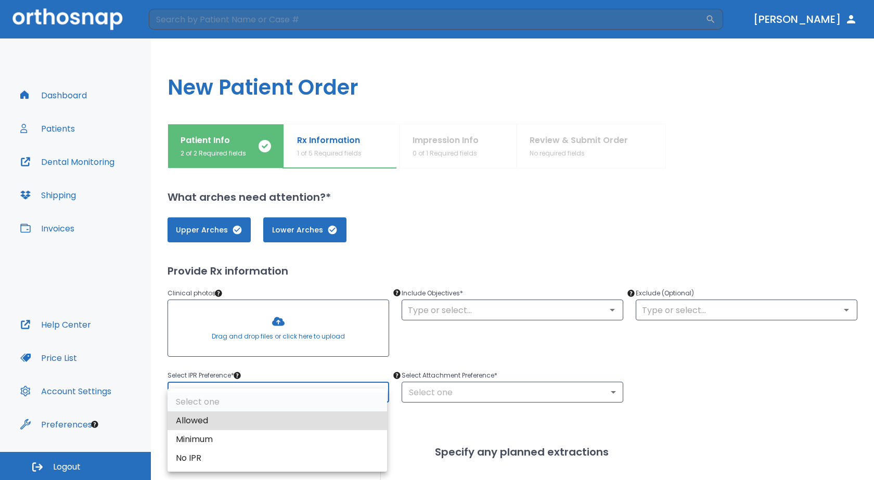
click at [271, 441] on li "Minimum" at bounding box center [278, 439] width 220 height 19
type input "2"
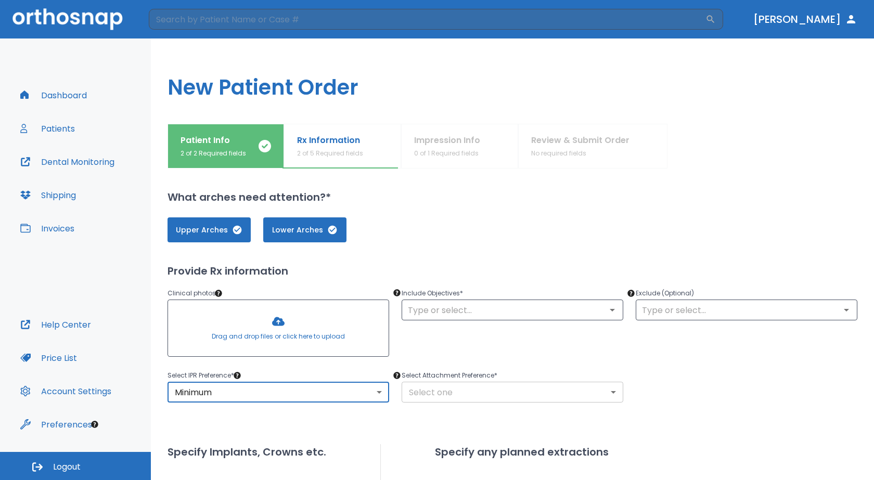
click at [616, 393] on body "​ [PERSON_NAME] Dashboard Patients Dental Monitoring Shipping Invoices Help Cen…" at bounding box center [437, 240] width 874 height 480
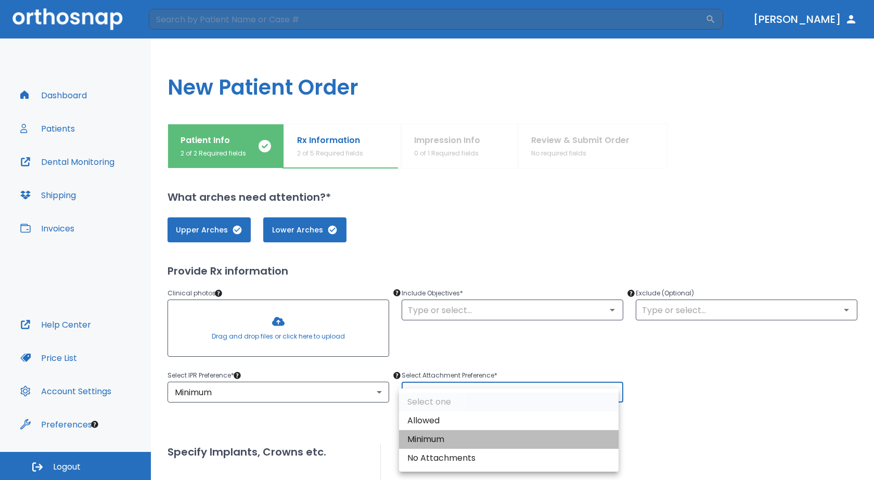
click at [473, 439] on li "Minimum" at bounding box center [509, 439] width 220 height 19
type input "2"
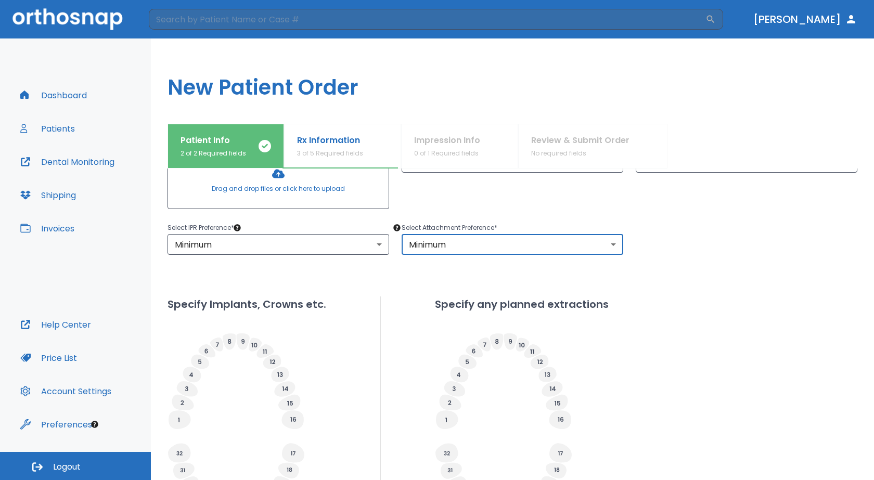
scroll to position [156, 0]
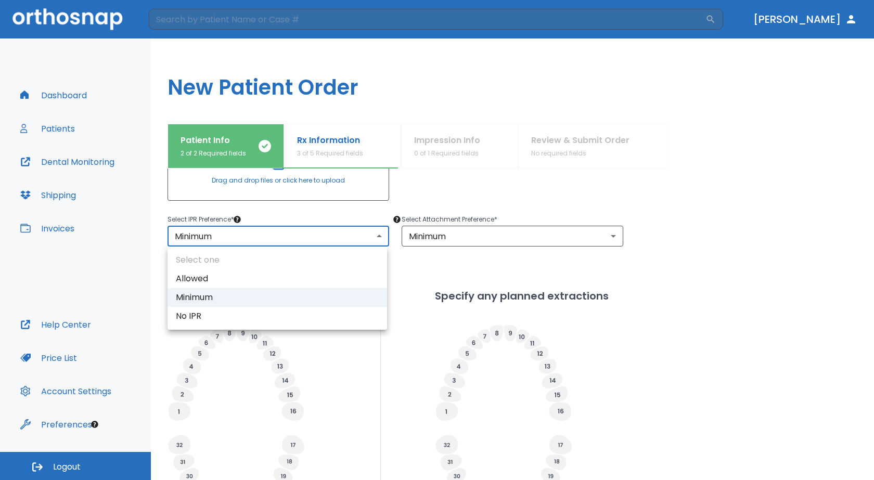
click at [379, 239] on body "​ [PERSON_NAME] Dashboard Patients Dental Monitoring Shipping Invoices Help Cen…" at bounding box center [437, 240] width 874 height 480
click at [214, 283] on li "Allowed" at bounding box center [278, 279] width 220 height 19
type input "1"
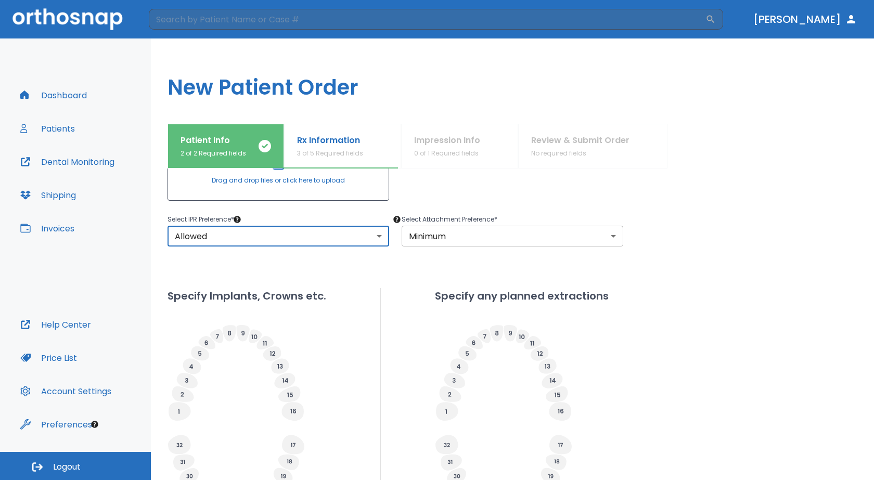
click at [613, 239] on body "​ [PERSON_NAME] Dashboard Patients Dental Monitoring Shipping Invoices Help Cen…" at bounding box center [437, 240] width 874 height 480
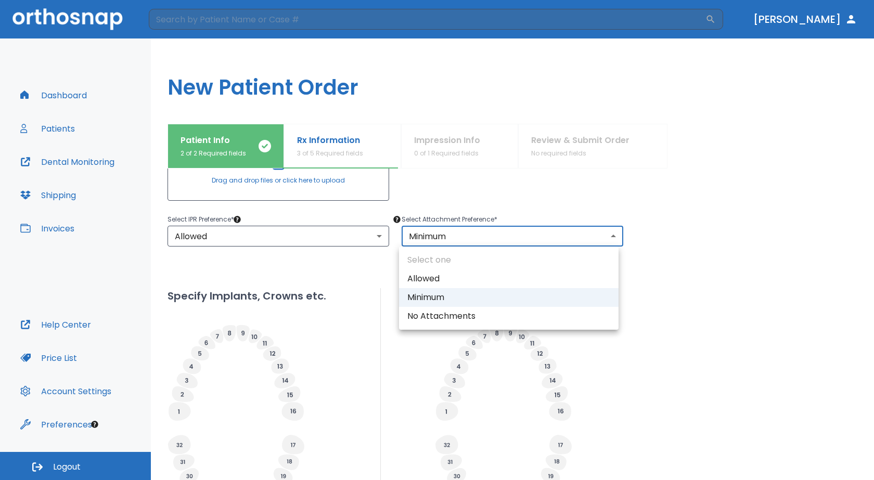
click at [461, 276] on li "Allowed" at bounding box center [509, 279] width 220 height 19
type input "1"
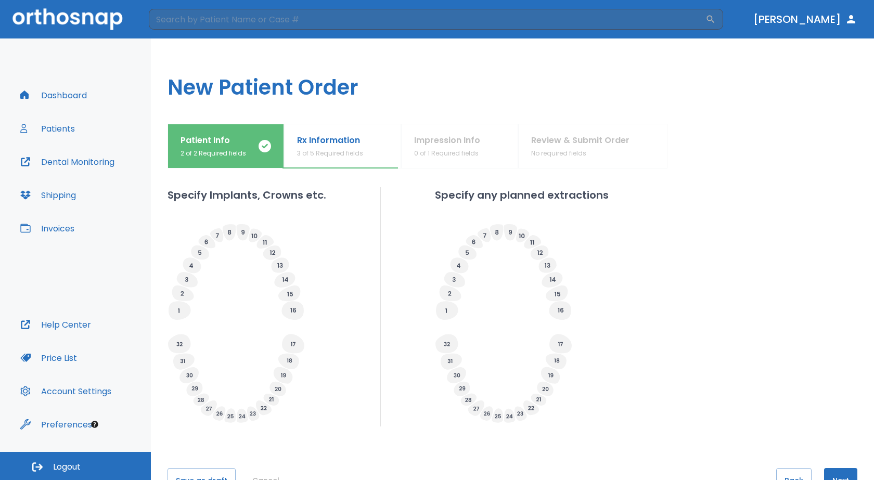
scroll to position [239, 0]
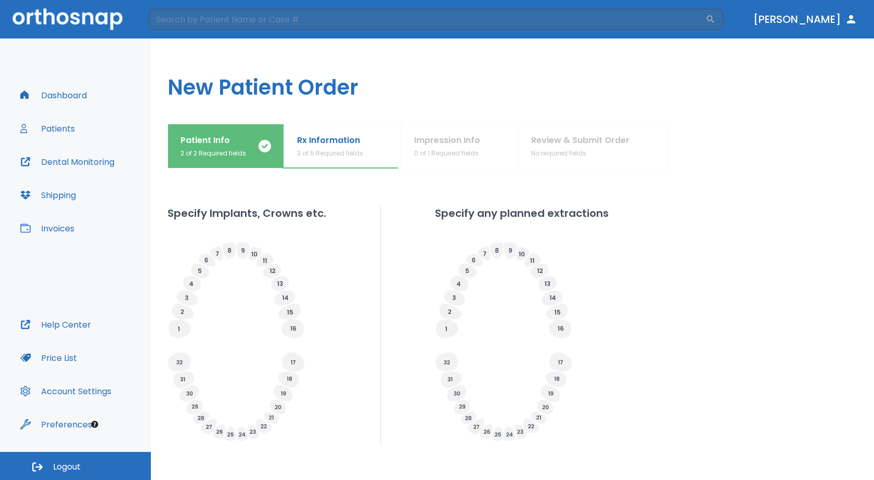
click at [288, 312] on icon at bounding box center [290, 312] width 6 height 5
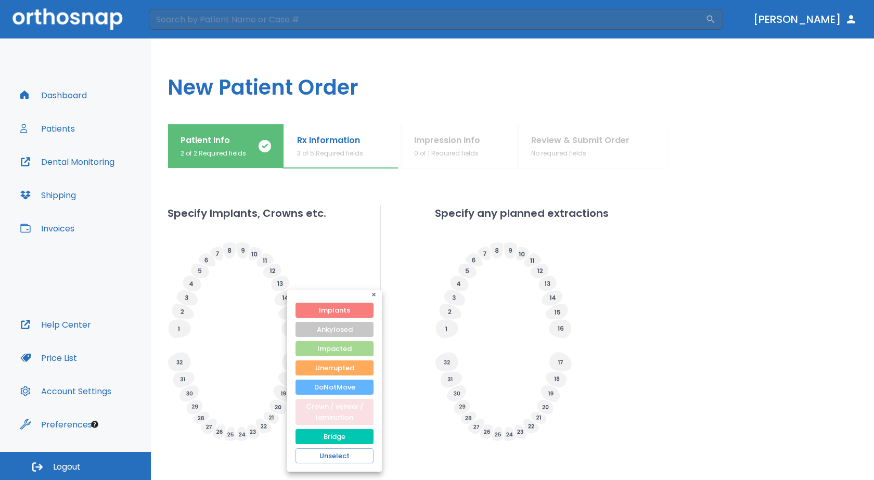
click at [362, 418] on button "Crown / veneer / lamination" at bounding box center [335, 412] width 78 height 26
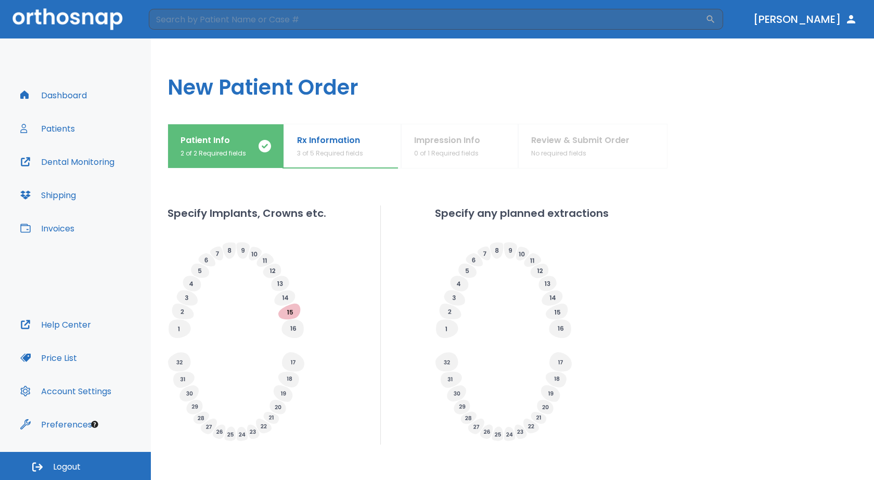
click at [293, 327] on icon at bounding box center [293, 328] width 6 height 5
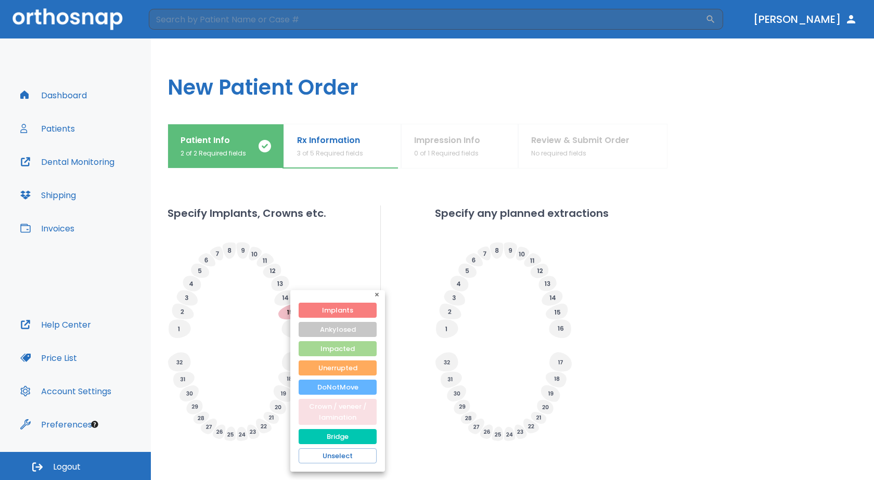
click at [366, 418] on button "Crown / veneer / lamination" at bounding box center [338, 412] width 78 height 26
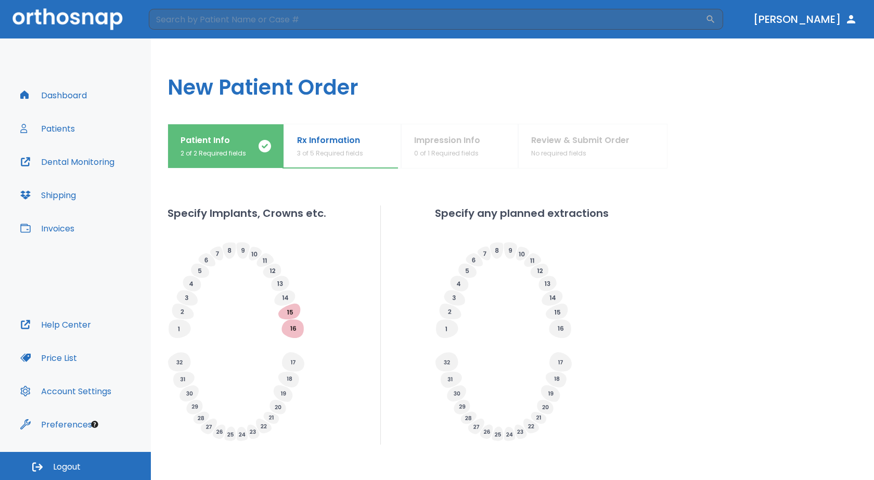
scroll to position [291, 0]
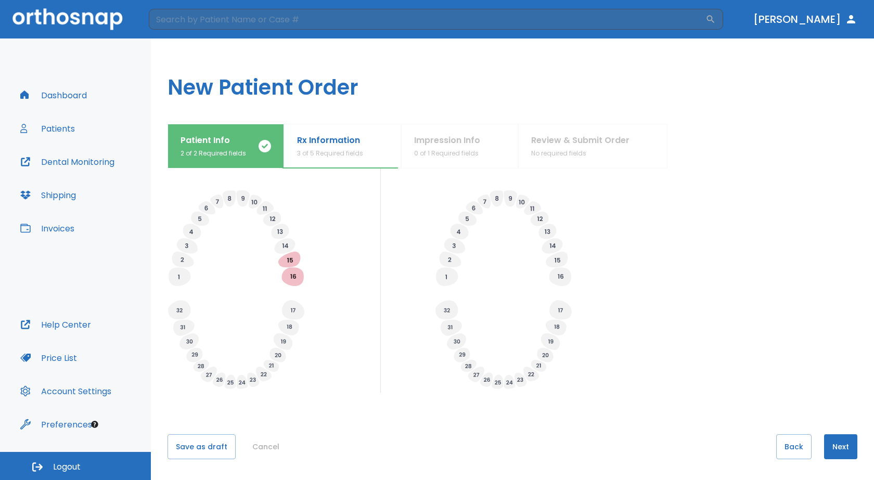
click at [220, 444] on button "Save as draft" at bounding box center [202, 446] width 68 height 25
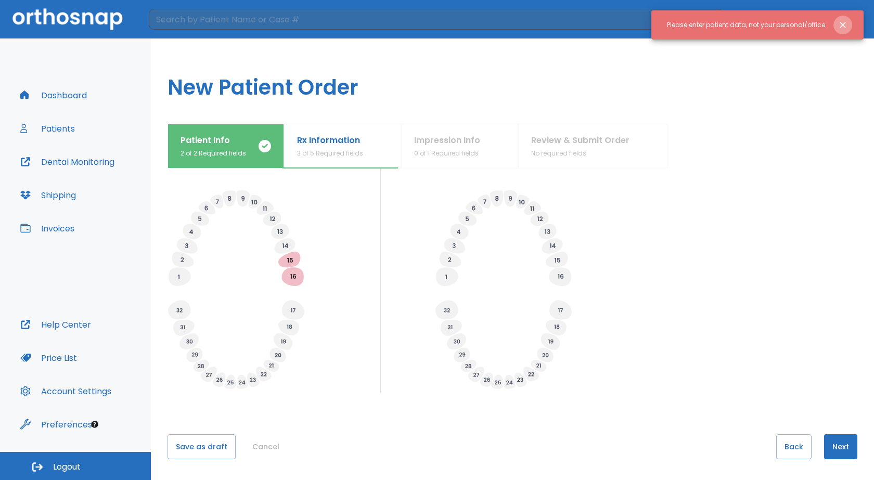
click at [842, 26] on icon "Close notification" at bounding box center [843, 25] width 6 height 6
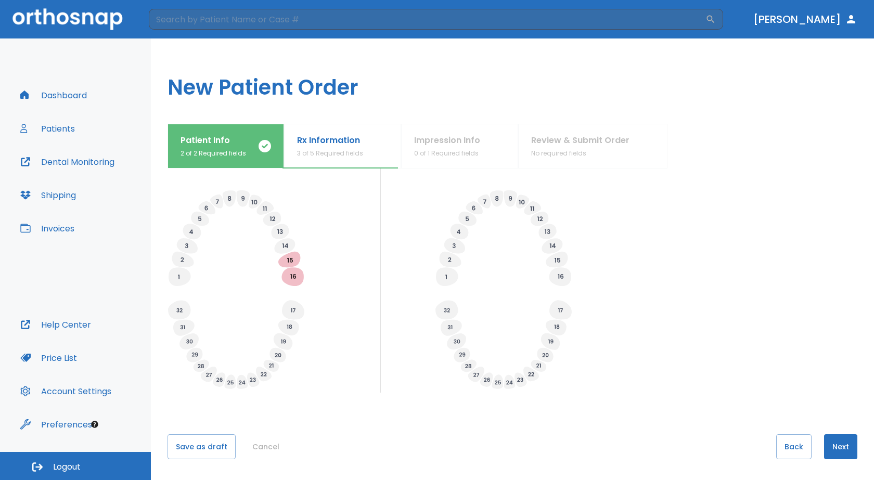
click at [829, 449] on button "Next" at bounding box center [840, 446] width 33 height 25
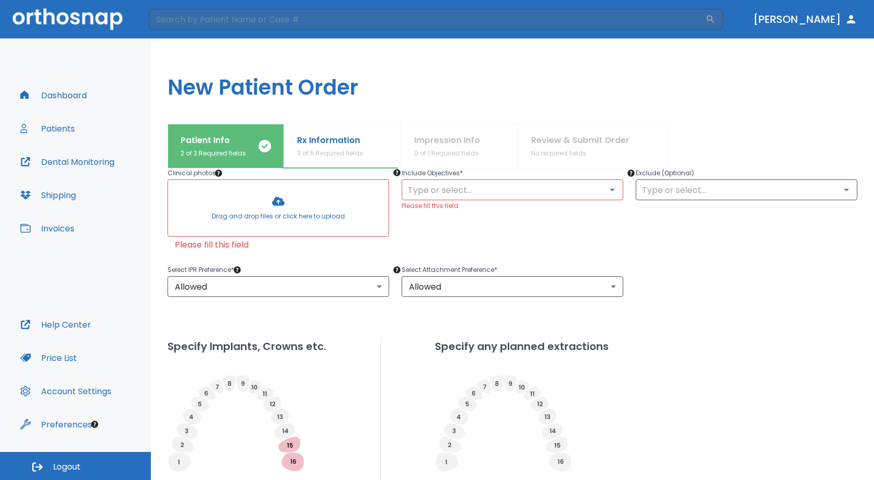
scroll to position [106, 0]
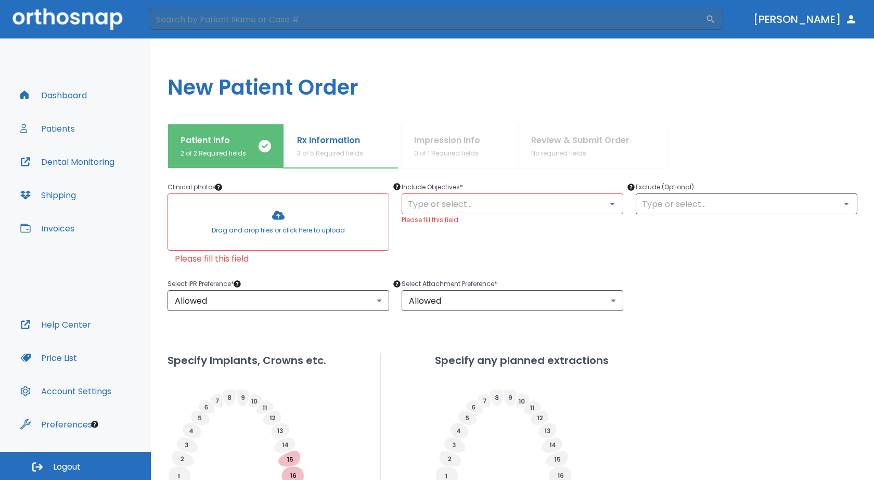
click at [609, 207] on icon "Open" at bounding box center [612, 204] width 12 height 12
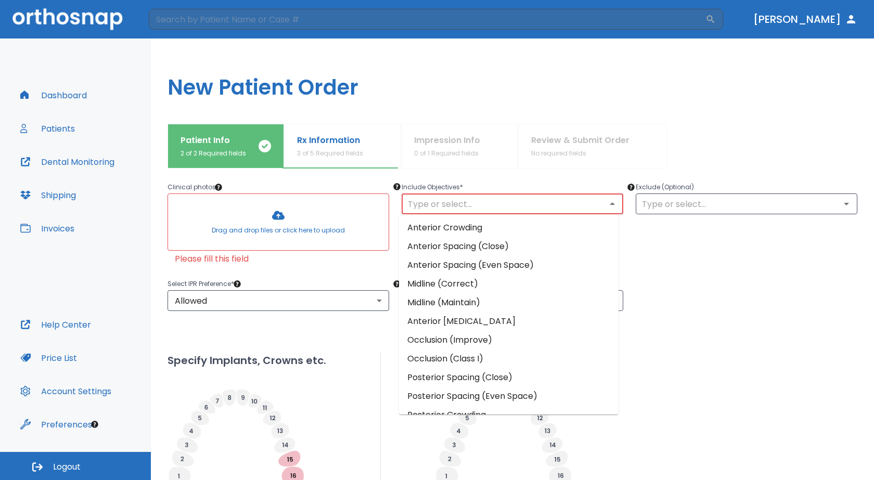
click at [457, 231] on li "Anterior Crowding" at bounding box center [509, 228] width 220 height 19
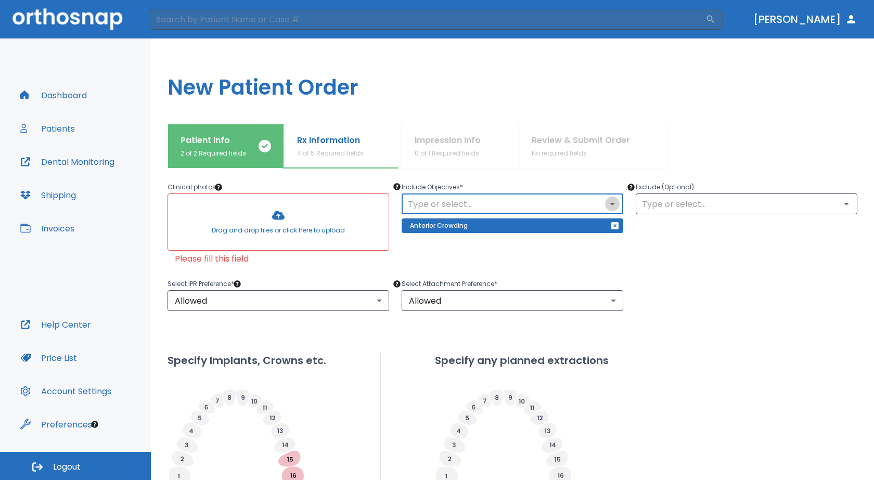
click at [606, 206] on icon "Open" at bounding box center [612, 204] width 12 height 12
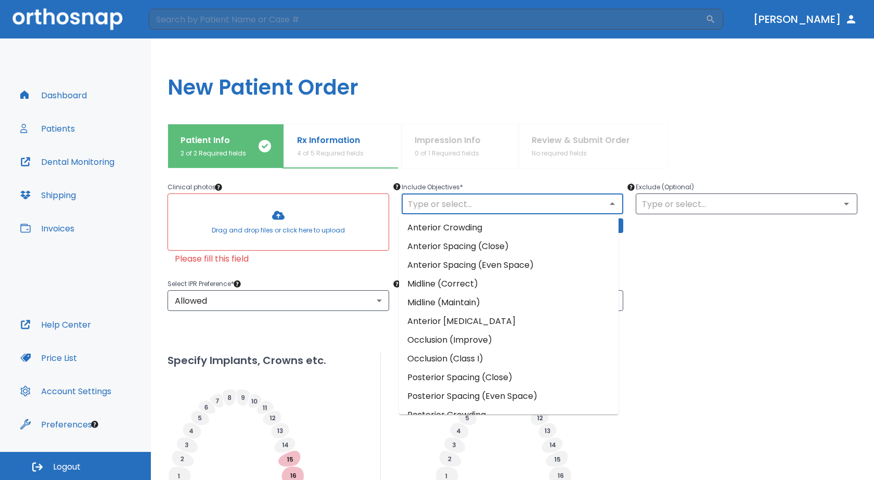
scroll to position [52, 0]
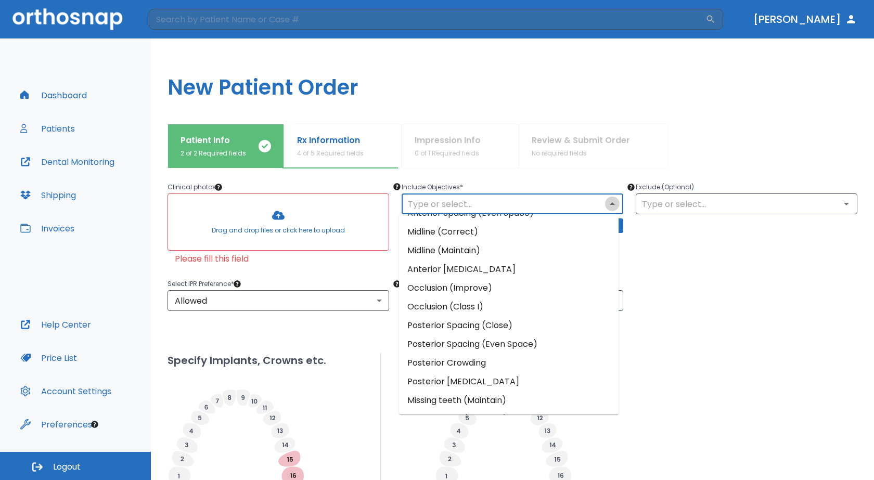
click at [609, 206] on icon "Close" at bounding box center [612, 204] width 12 height 12
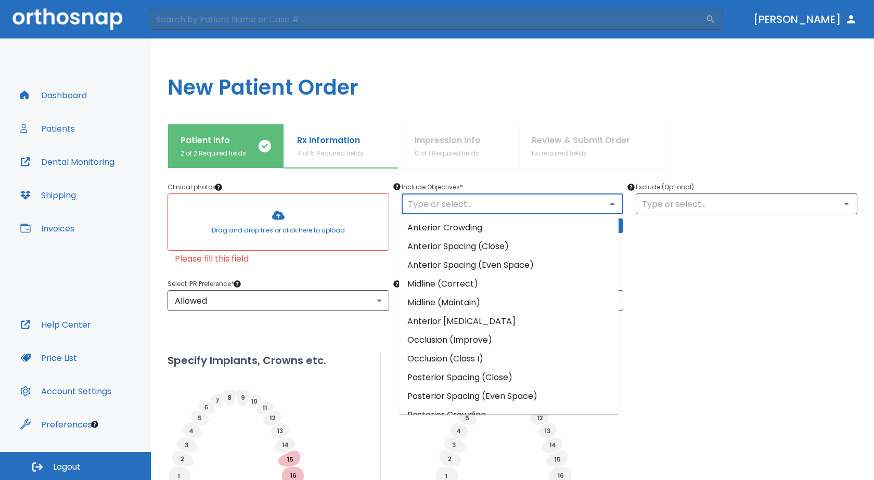
click at [507, 200] on input "text" at bounding box center [512, 204] width 215 height 15
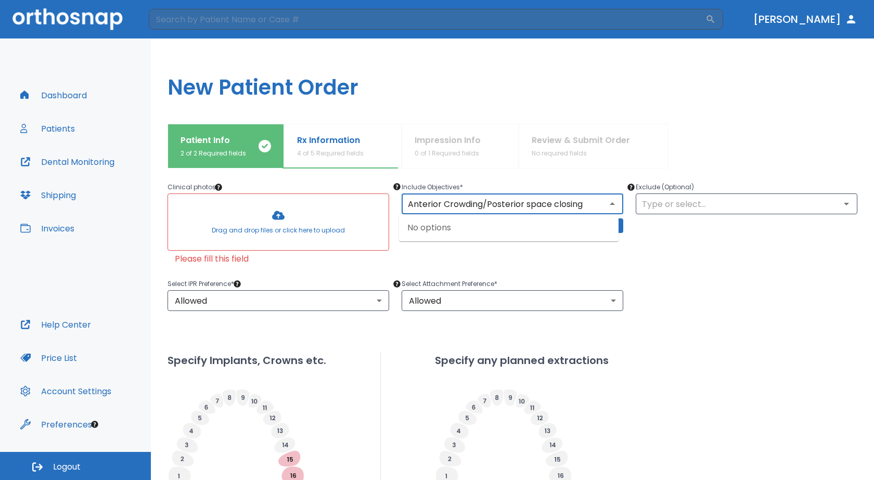
click at [527, 208] on input "Anterior Crowding/Posterior space closing" at bounding box center [512, 204] width 215 height 15
click at [556, 202] on input "Anterior Crowding/Posterior Space closing" at bounding box center [512, 204] width 215 height 15
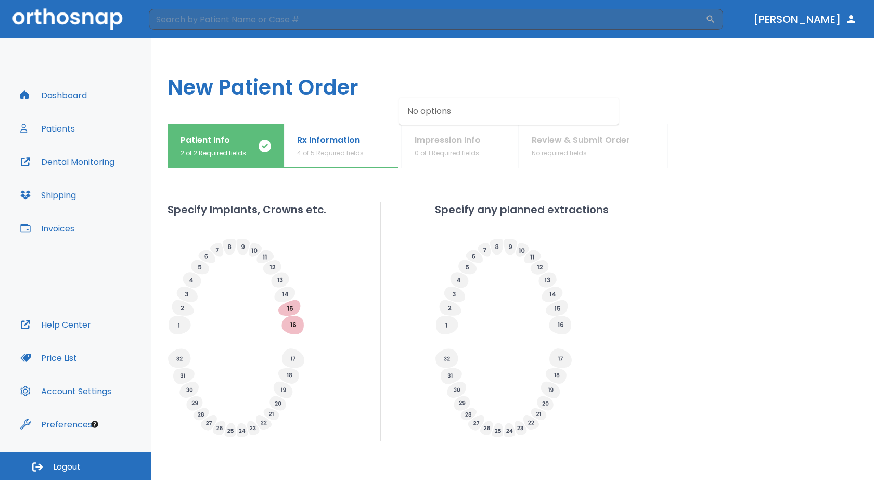
scroll to position [305, 0]
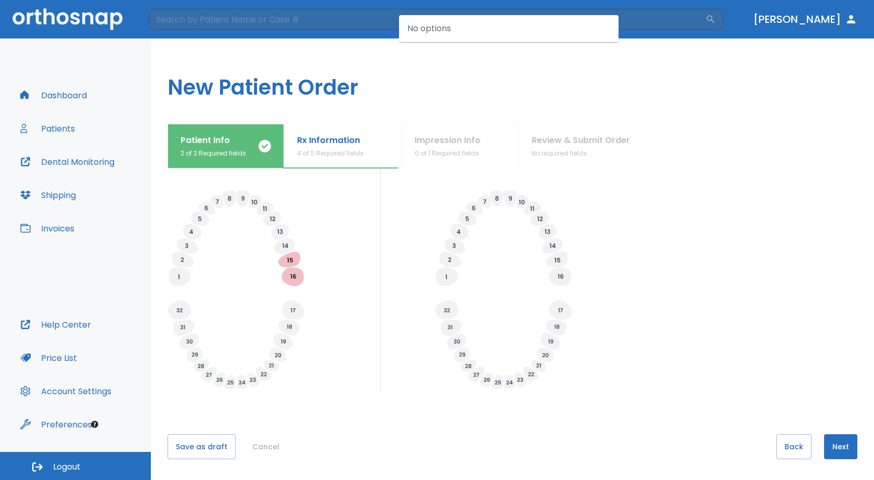
type input "Anterior Crowding/Posterior Space Closing"
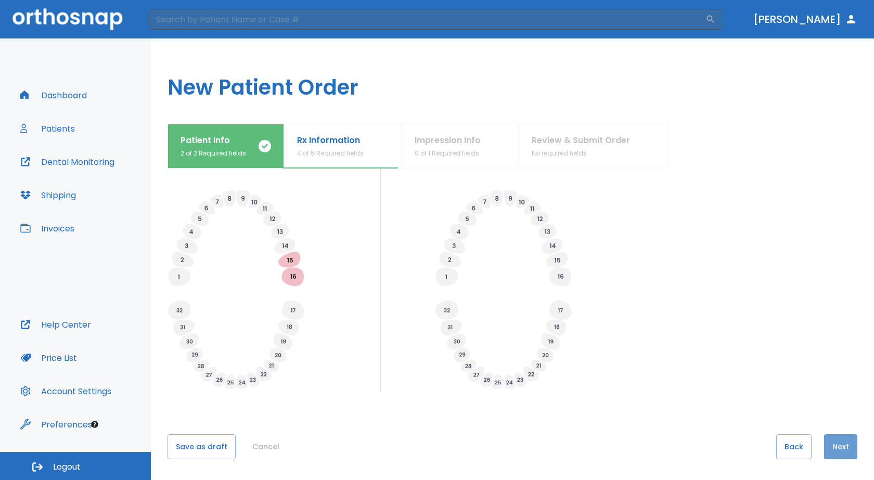
click at [845, 451] on button "Next" at bounding box center [840, 446] width 33 height 25
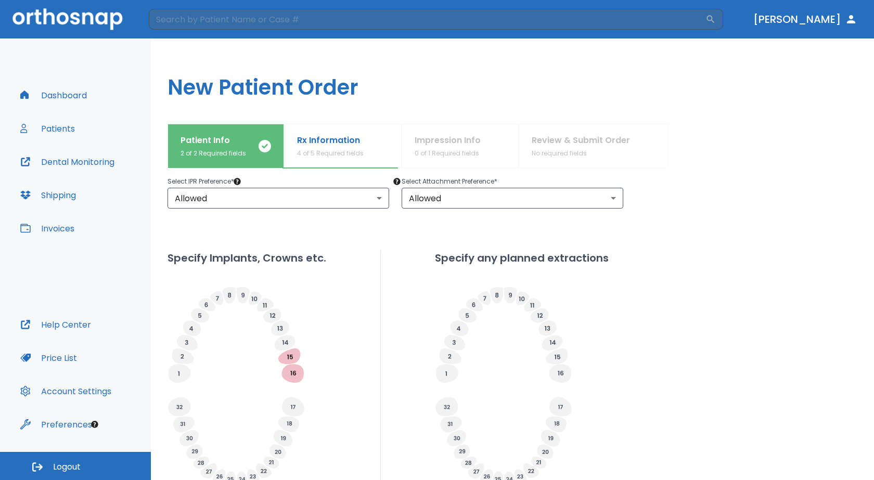
scroll to position [208, 0]
